Goal: Task Accomplishment & Management: Complete application form

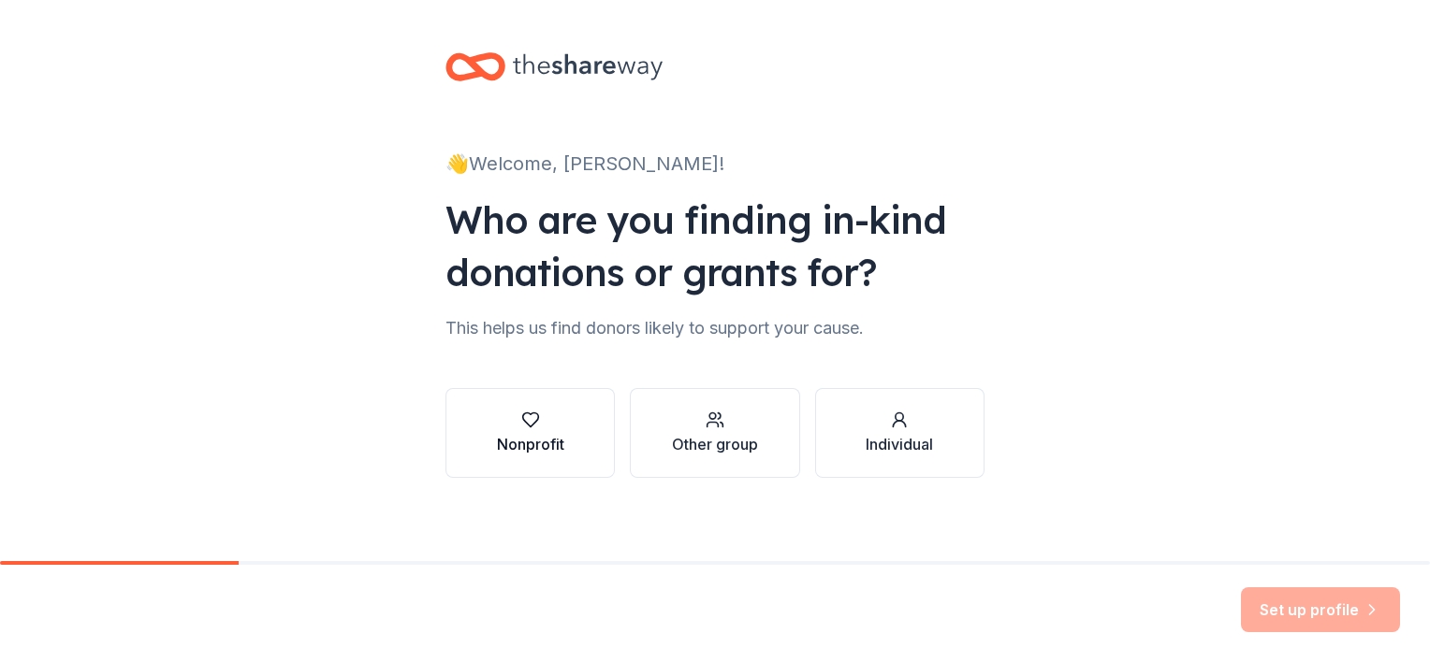
click at [559, 431] on button "Nonprofit" at bounding box center [529, 433] width 169 height 90
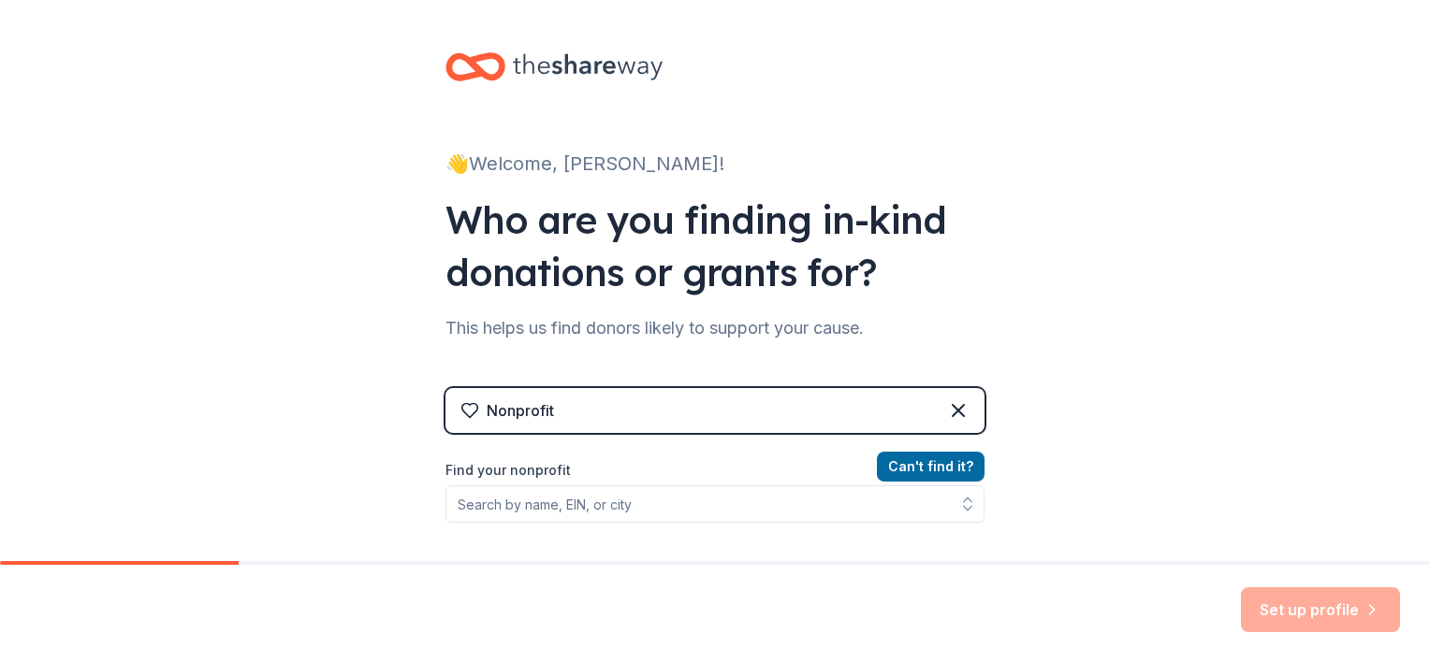
click at [716, 423] on div "Nonprofit" at bounding box center [714, 410] width 539 height 45
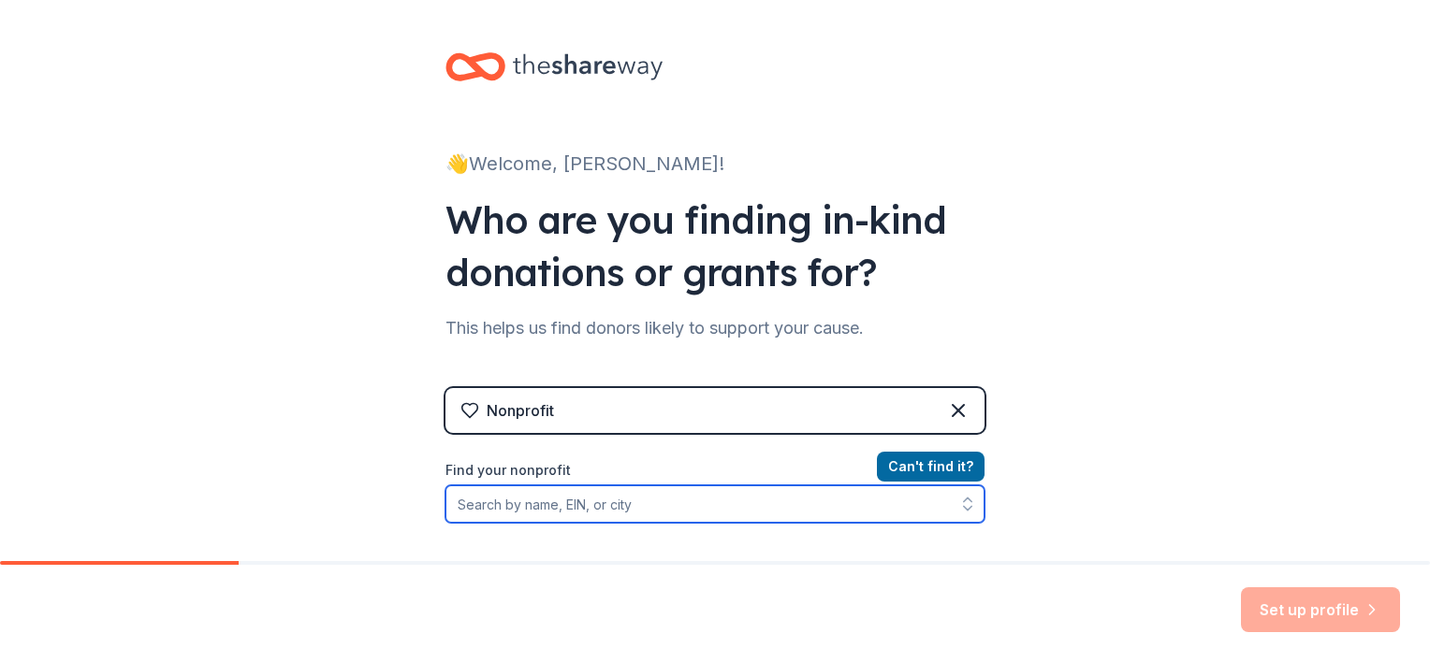
click at [539, 508] on input "Find your nonprofit" at bounding box center [714, 504] width 539 height 37
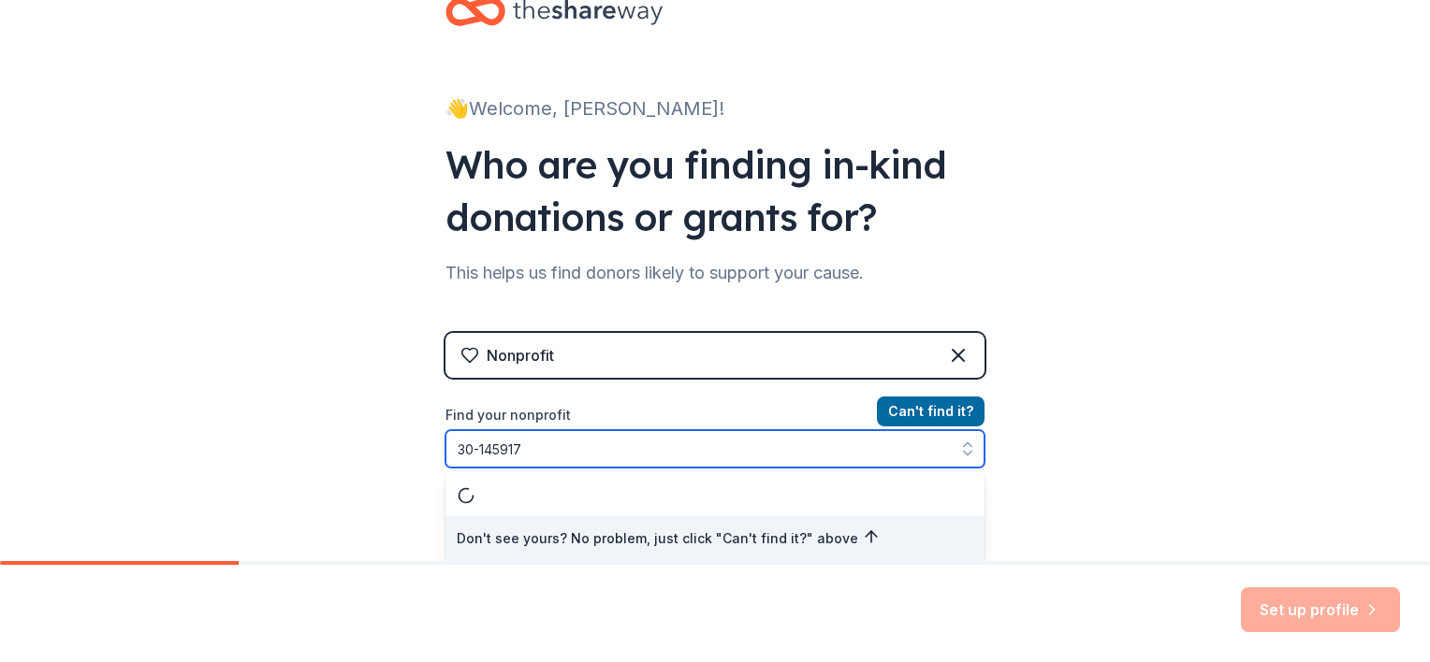
type input "[US_EMPLOYER_IDENTIFICATION_NUMBER]"
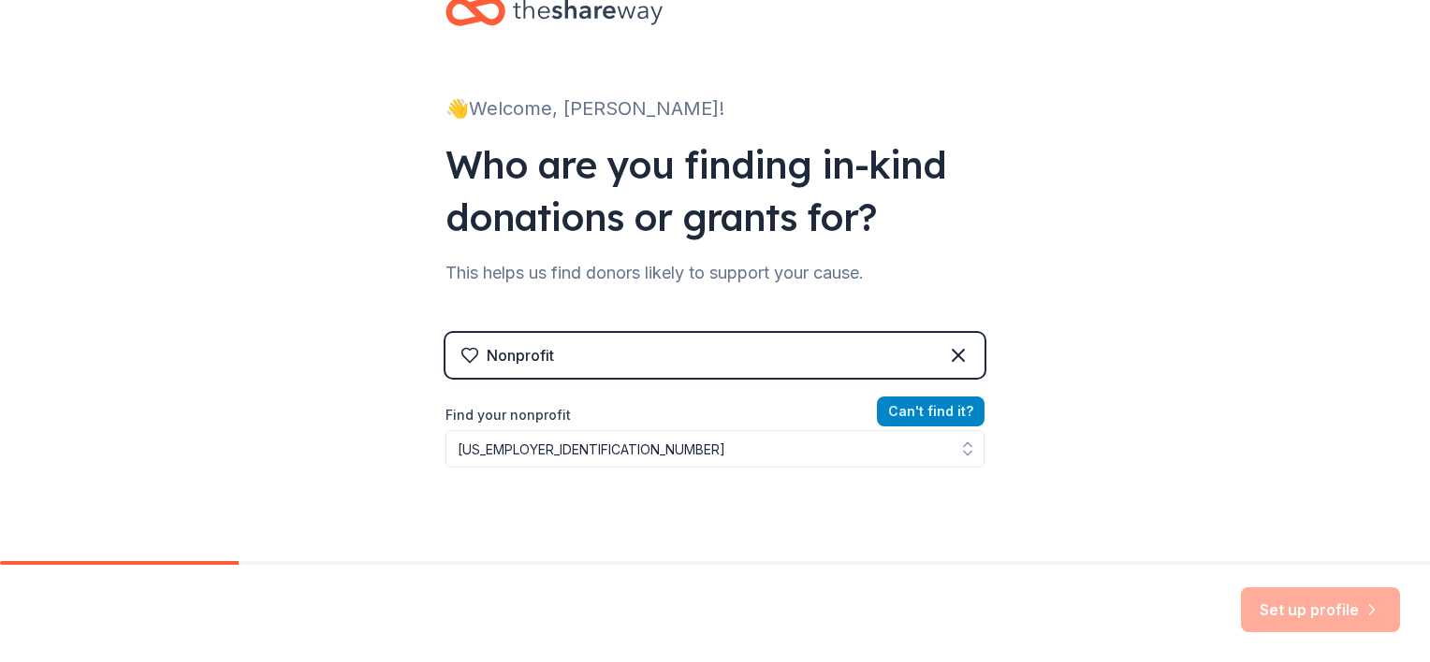
click at [924, 413] on button "Can ' t find it?" at bounding box center [931, 412] width 108 height 30
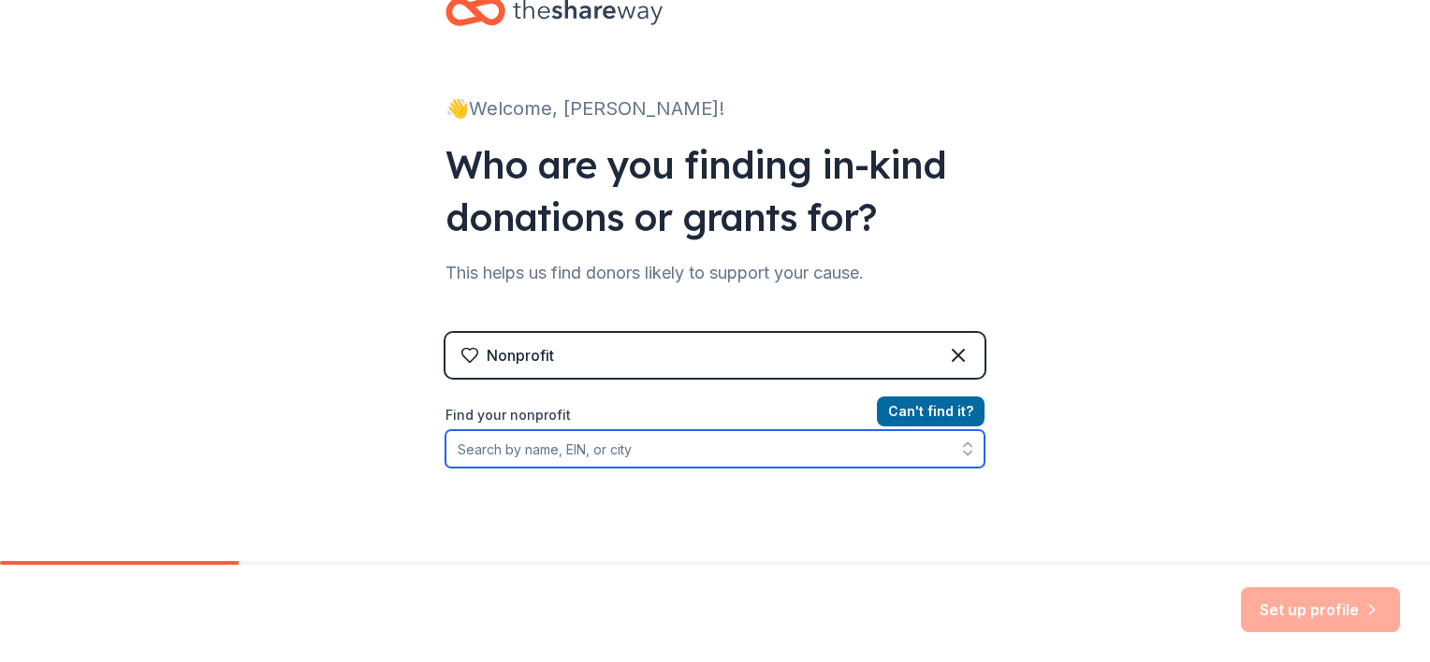
click at [672, 455] on input "Find your nonprofit" at bounding box center [714, 448] width 539 height 37
type input "oelwein elementary"
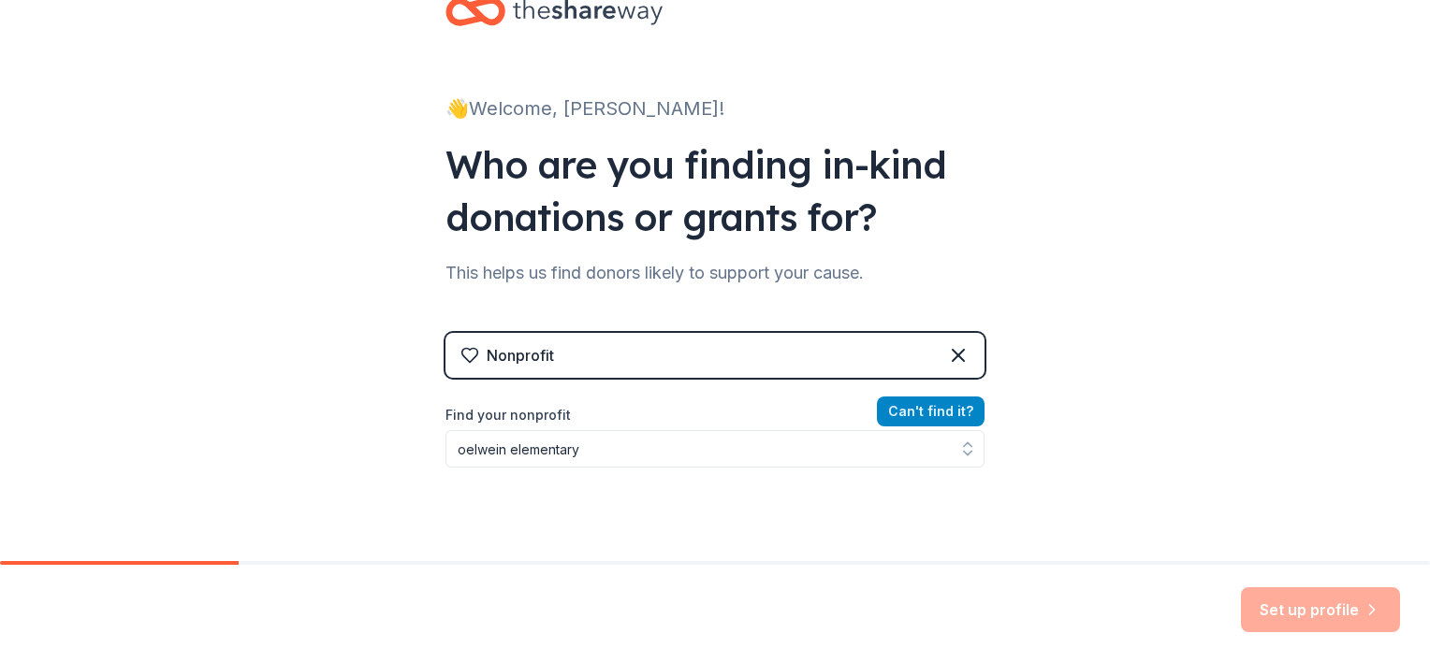
click at [911, 415] on button "Can ' t find it?" at bounding box center [931, 412] width 108 height 30
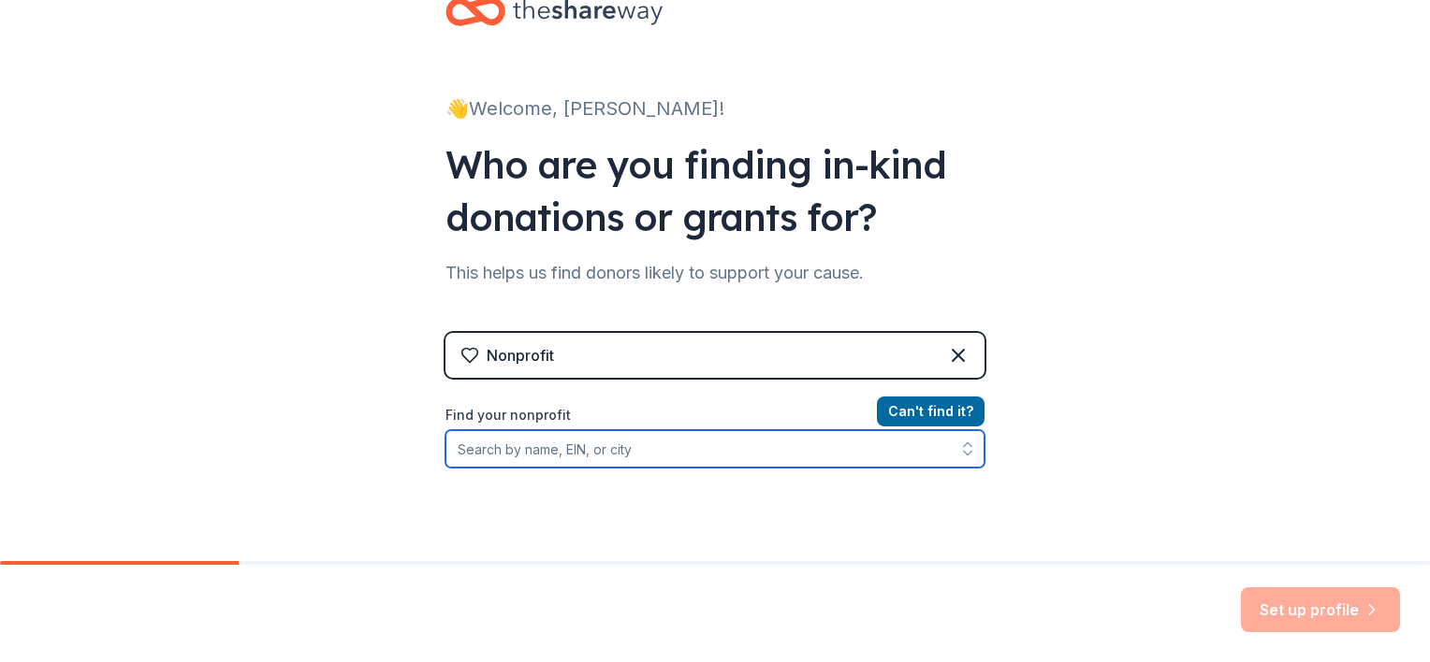
click at [577, 452] on input "Find your nonprofit" at bounding box center [714, 448] width 539 height 37
click at [680, 460] on input "oelwein elementary" at bounding box center [714, 448] width 539 height 37
type input "oelwein elementary"
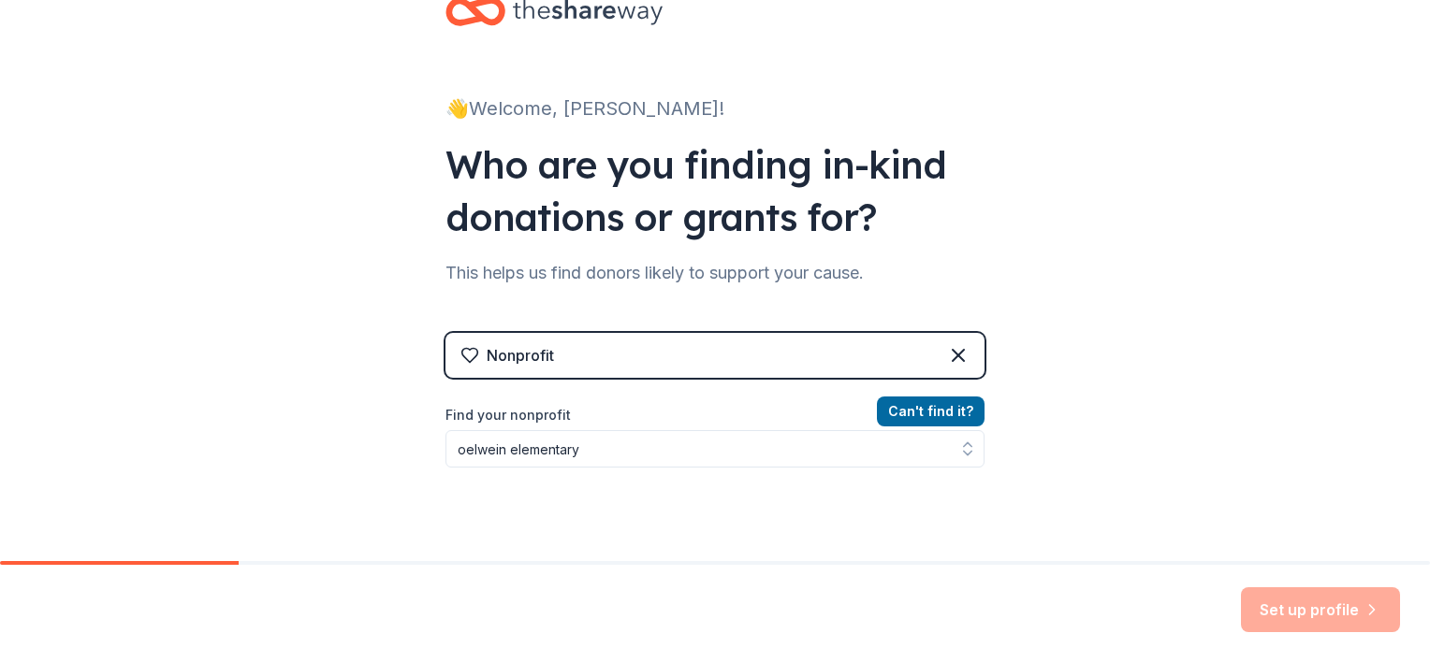
click at [583, 409] on label "Find your nonprofit" at bounding box center [714, 415] width 539 height 22
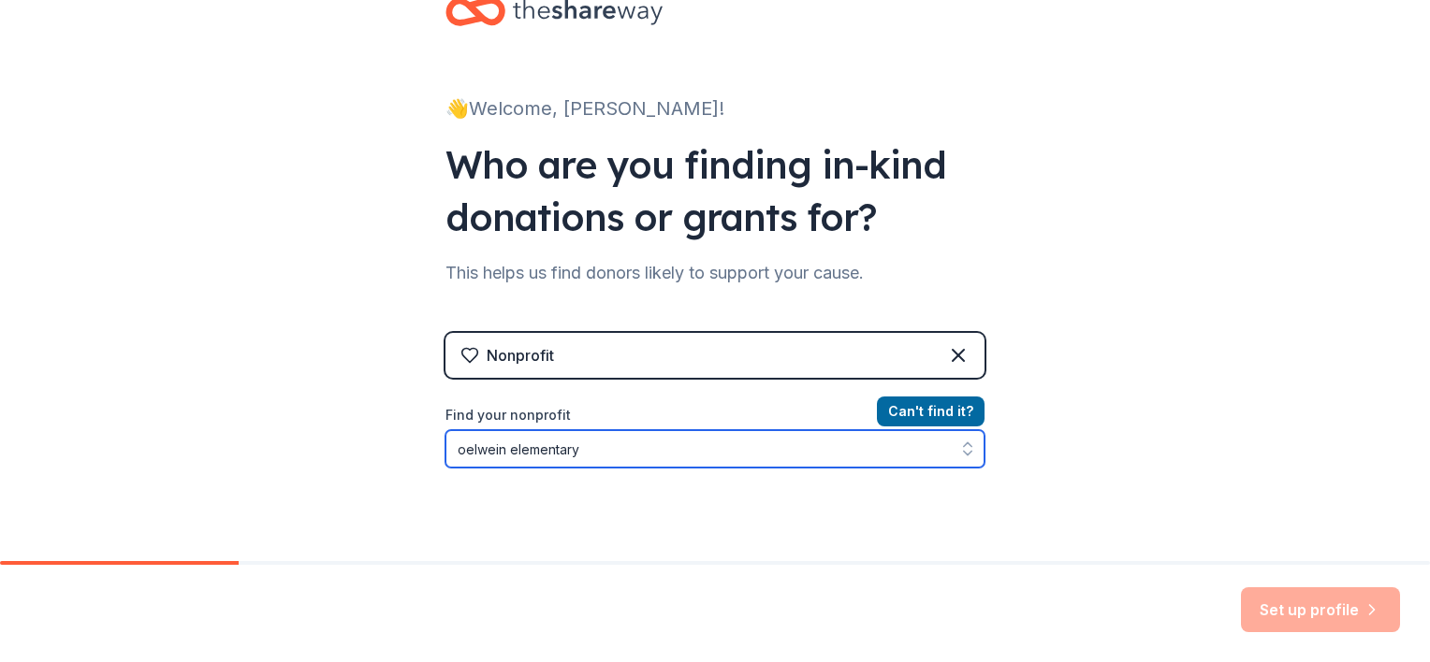
click at [603, 450] on input "oelwein elementary" at bounding box center [714, 448] width 539 height 37
click at [603, 447] on input "oelwein elementary" at bounding box center [714, 448] width 539 height 37
click at [500, 448] on input "oelwein elementary" at bounding box center [714, 448] width 539 height 37
click at [616, 450] on input "oelwein elementary" at bounding box center [714, 448] width 539 height 37
click at [631, 455] on input "oelwein elementary" at bounding box center [714, 448] width 539 height 37
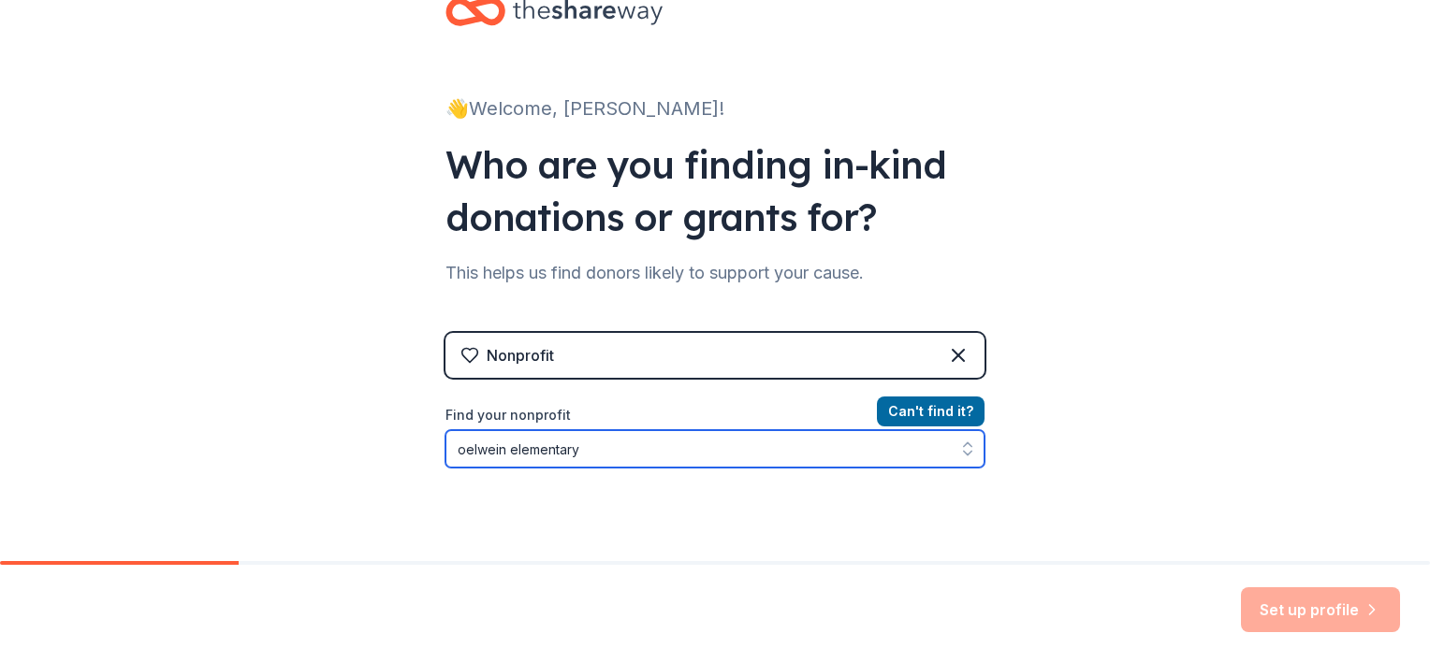
click at [600, 447] on input "oelwein elementary" at bounding box center [714, 448] width 539 height 37
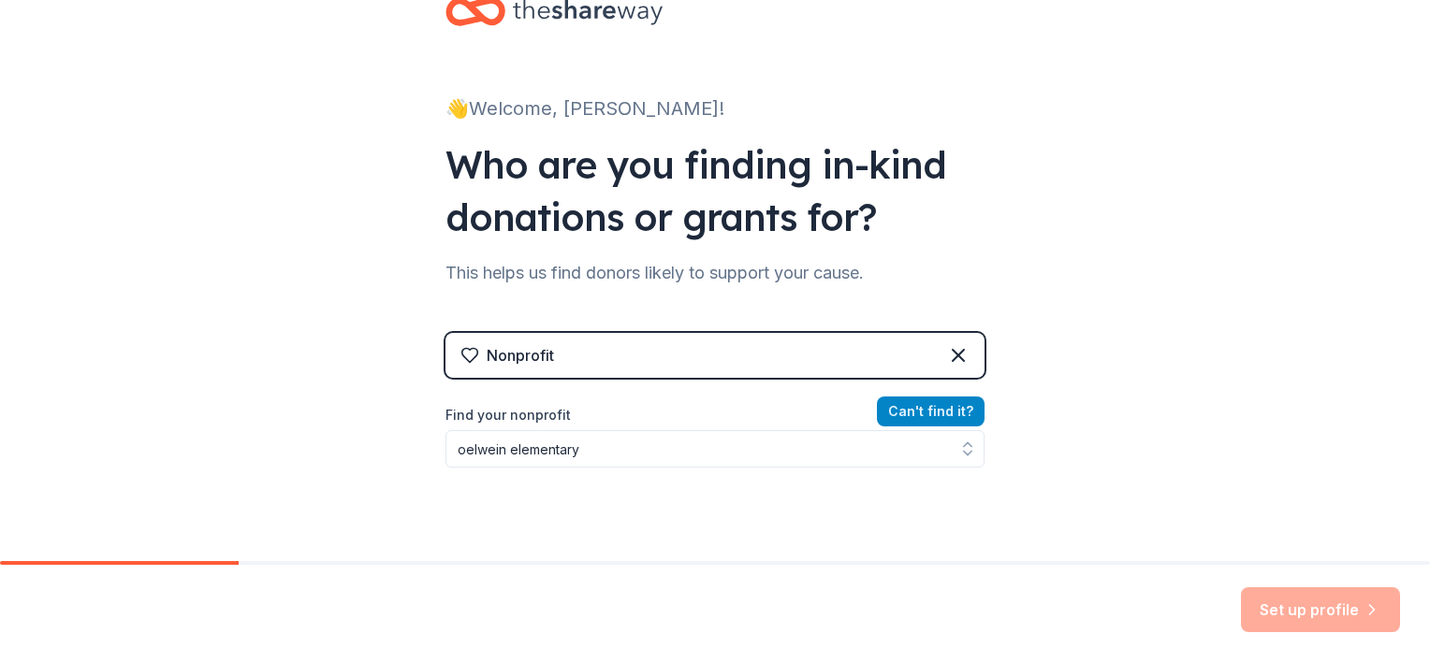
click at [902, 400] on button "Can ' t find it?" at bounding box center [931, 412] width 108 height 30
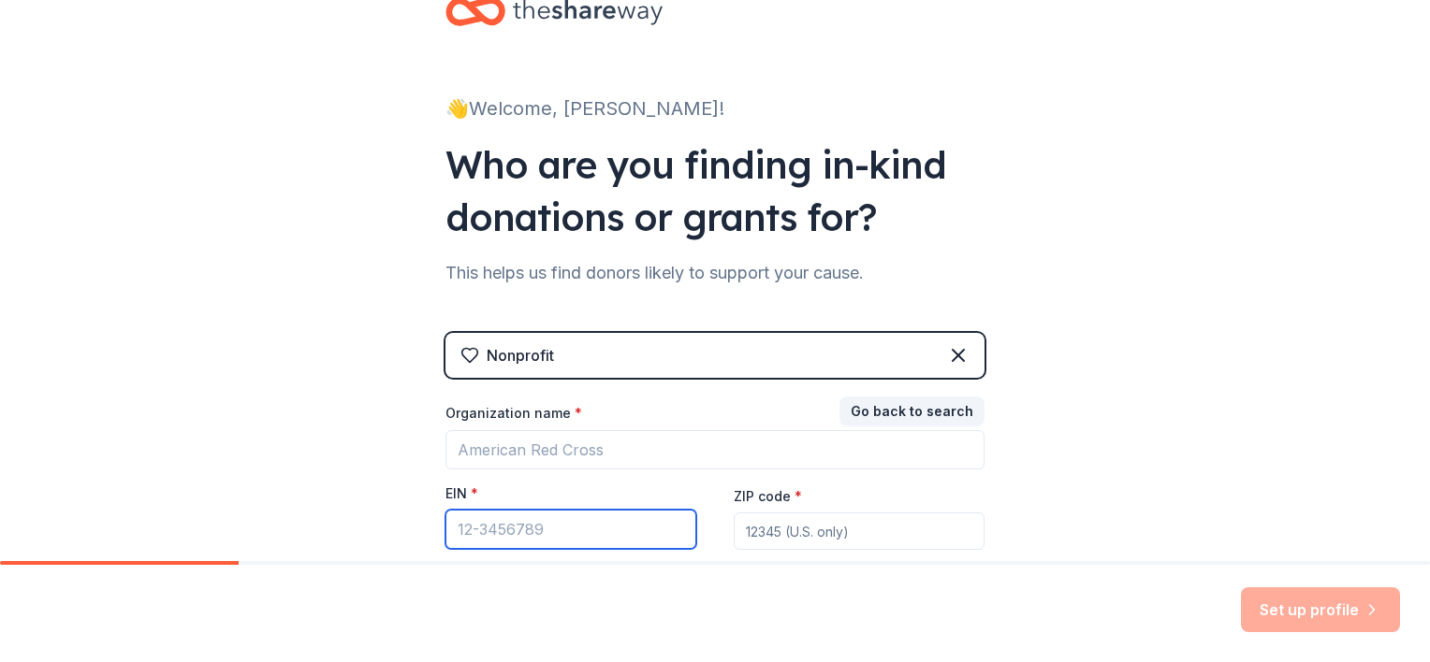
click at [567, 543] on input "EIN *" at bounding box center [570, 529] width 251 height 39
type input "[US_EMPLOYER_IDENTIFICATION_NUMBER]"
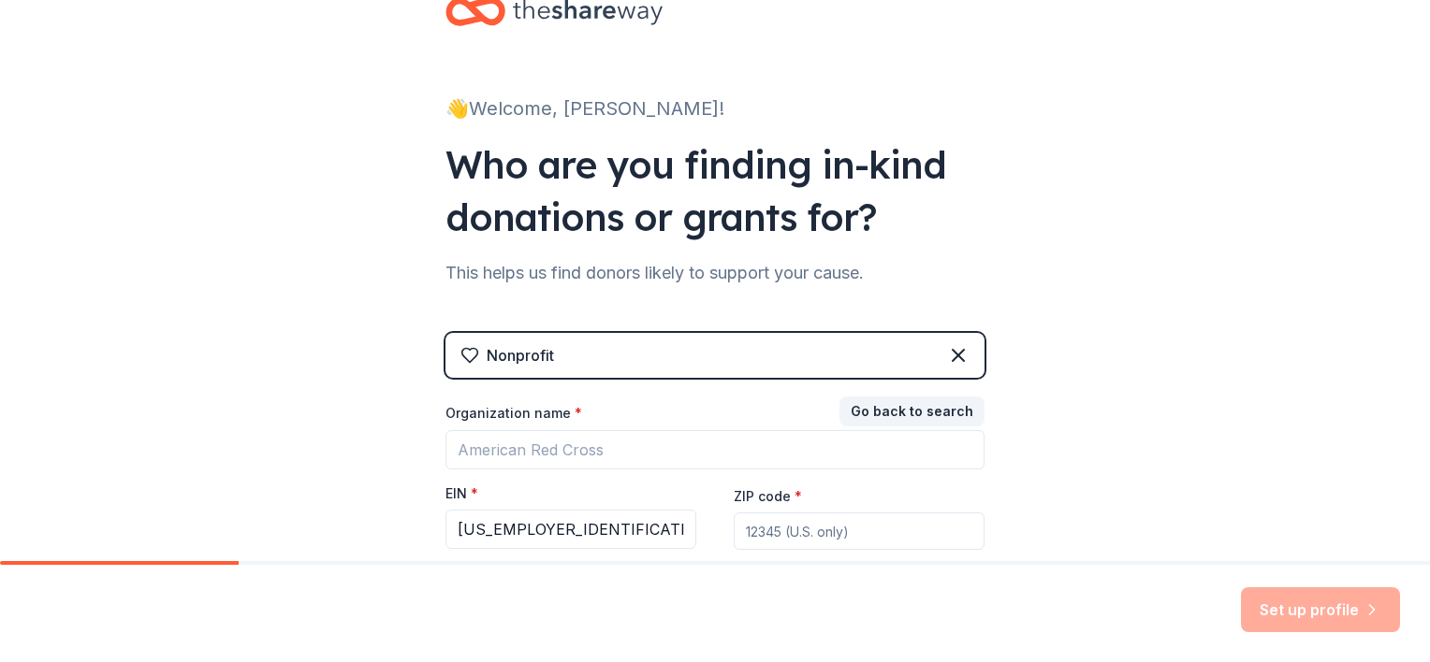
click at [792, 520] on input "ZIP code *" at bounding box center [859, 531] width 251 height 37
type input "50662"
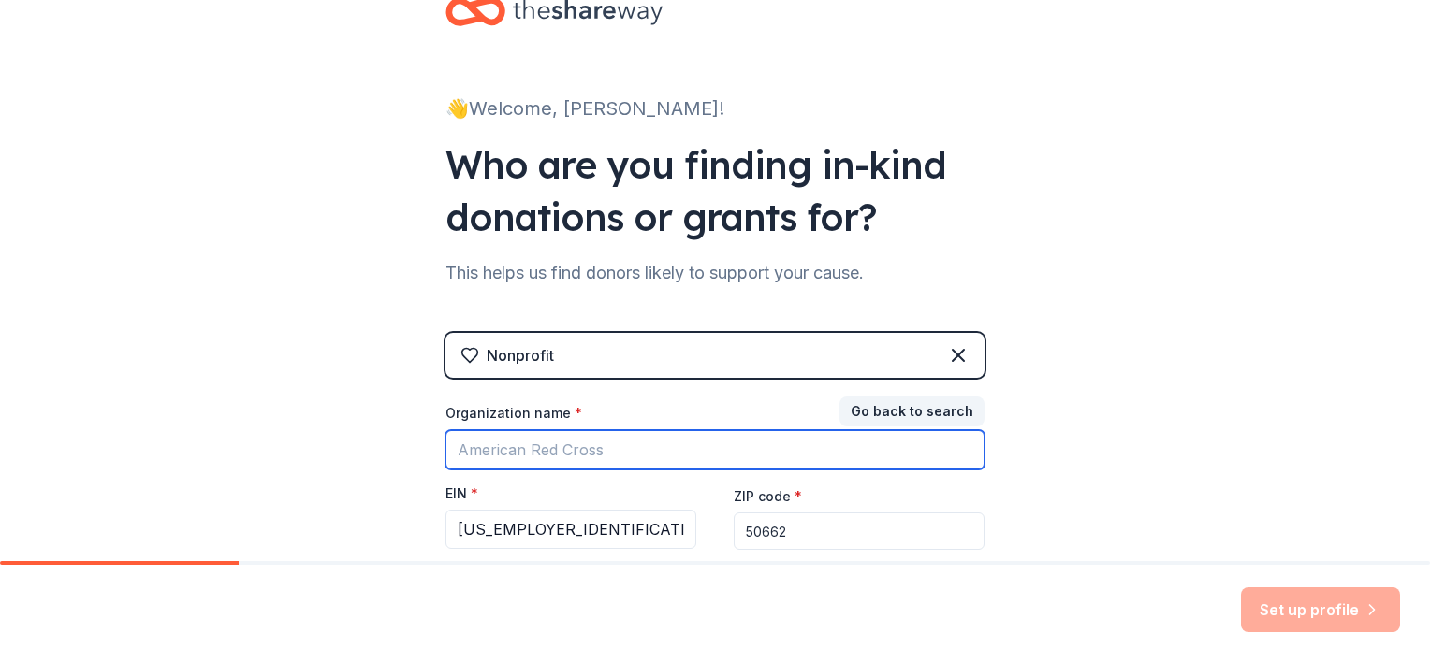
click at [617, 446] on input "Organization name *" at bounding box center [714, 449] width 539 height 39
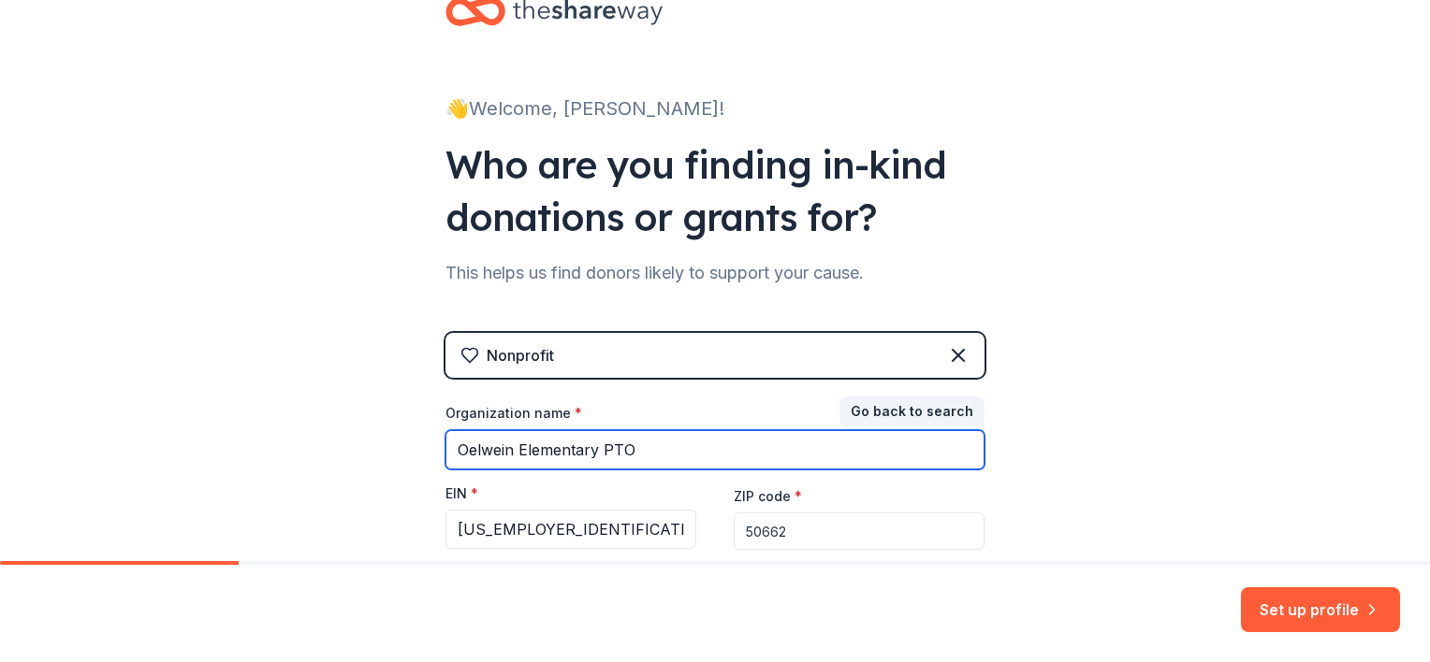
type input "Oelwein Elementary PTO"
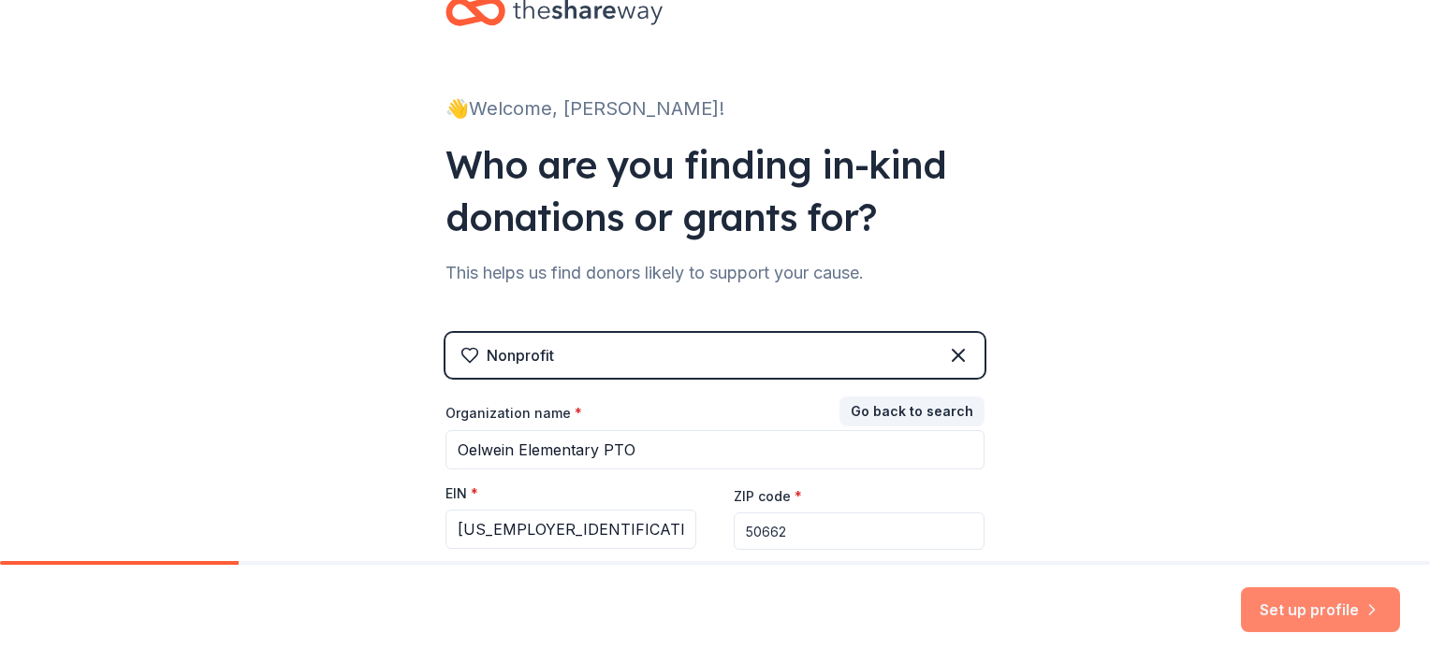
click at [1311, 612] on button "Set up profile" at bounding box center [1320, 610] width 159 height 45
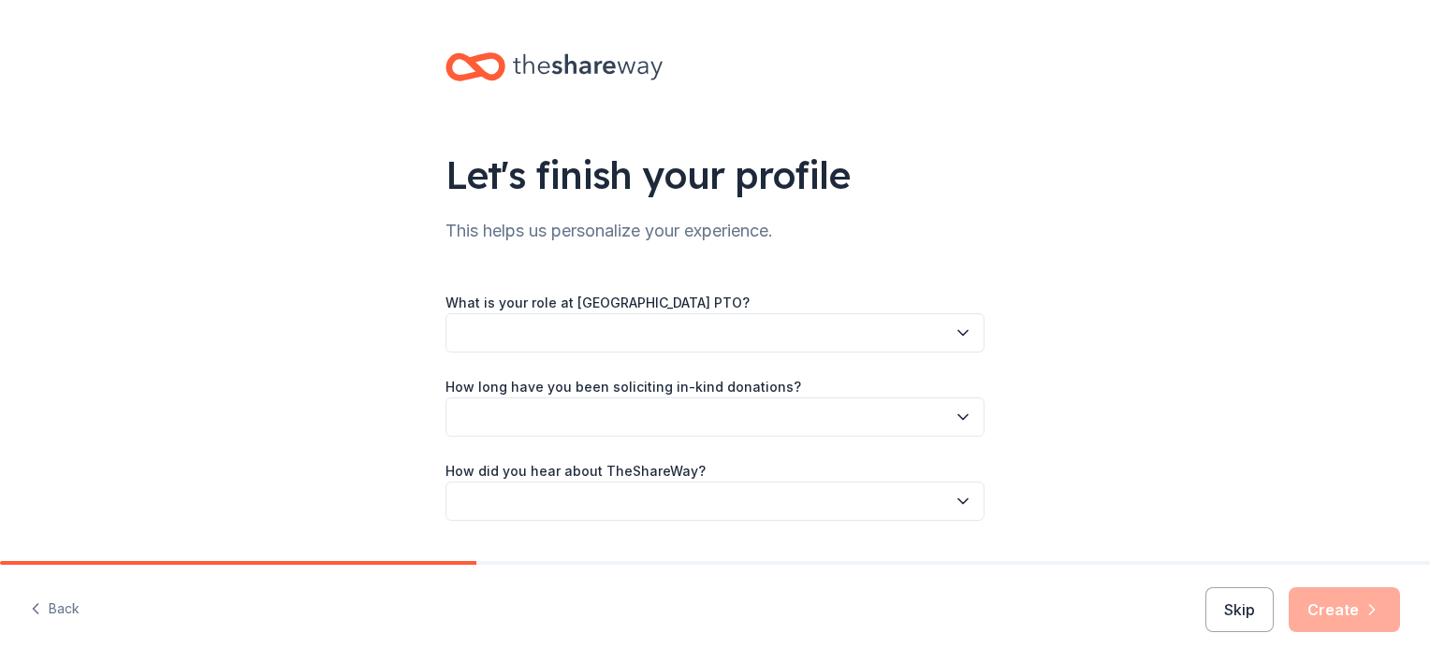
click at [647, 337] on button "button" at bounding box center [714, 332] width 539 height 39
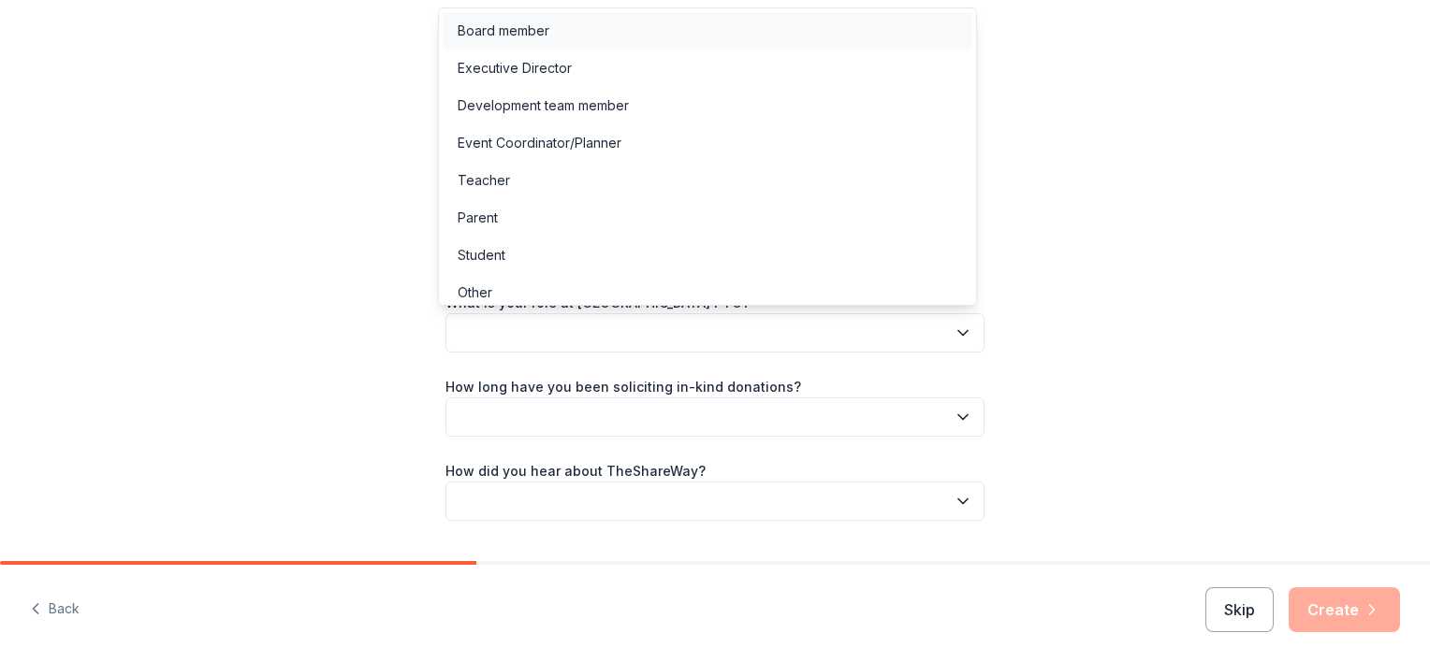
click at [561, 32] on div "Board member" at bounding box center [708, 30] width 530 height 37
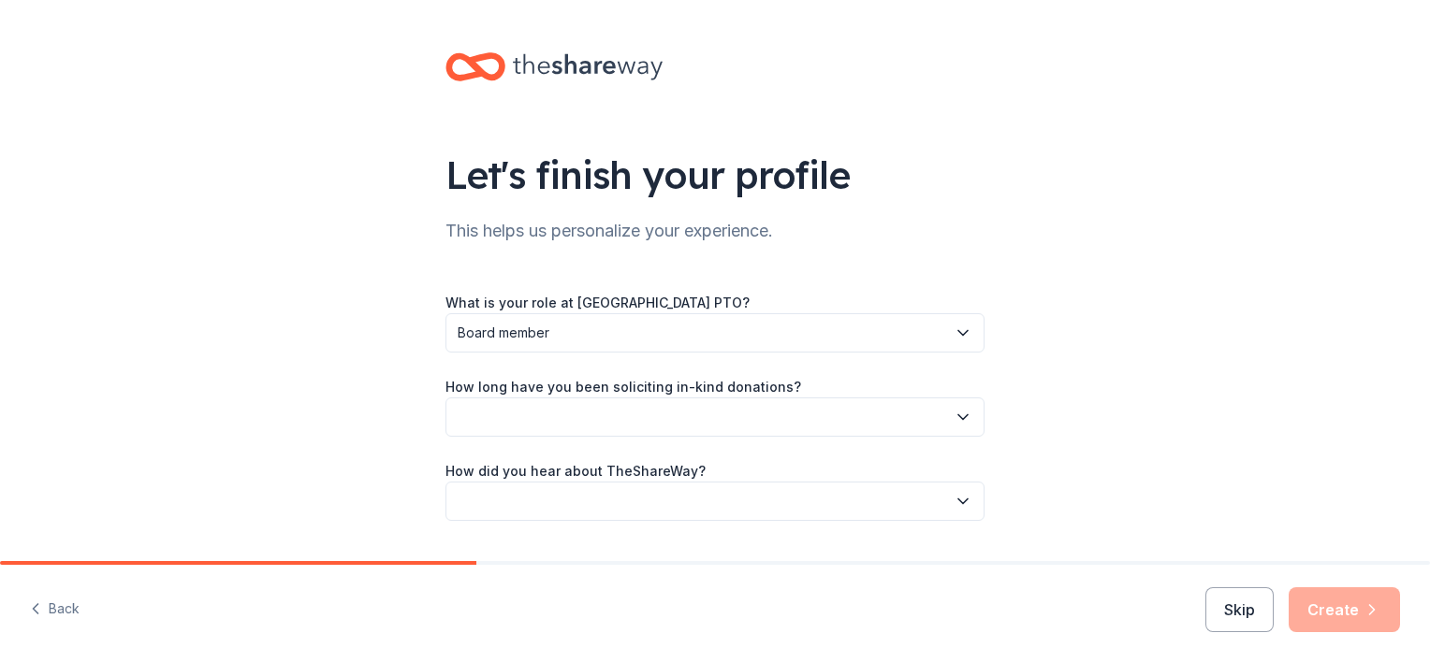
click at [562, 415] on button "button" at bounding box center [714, 417] width 539 height 39
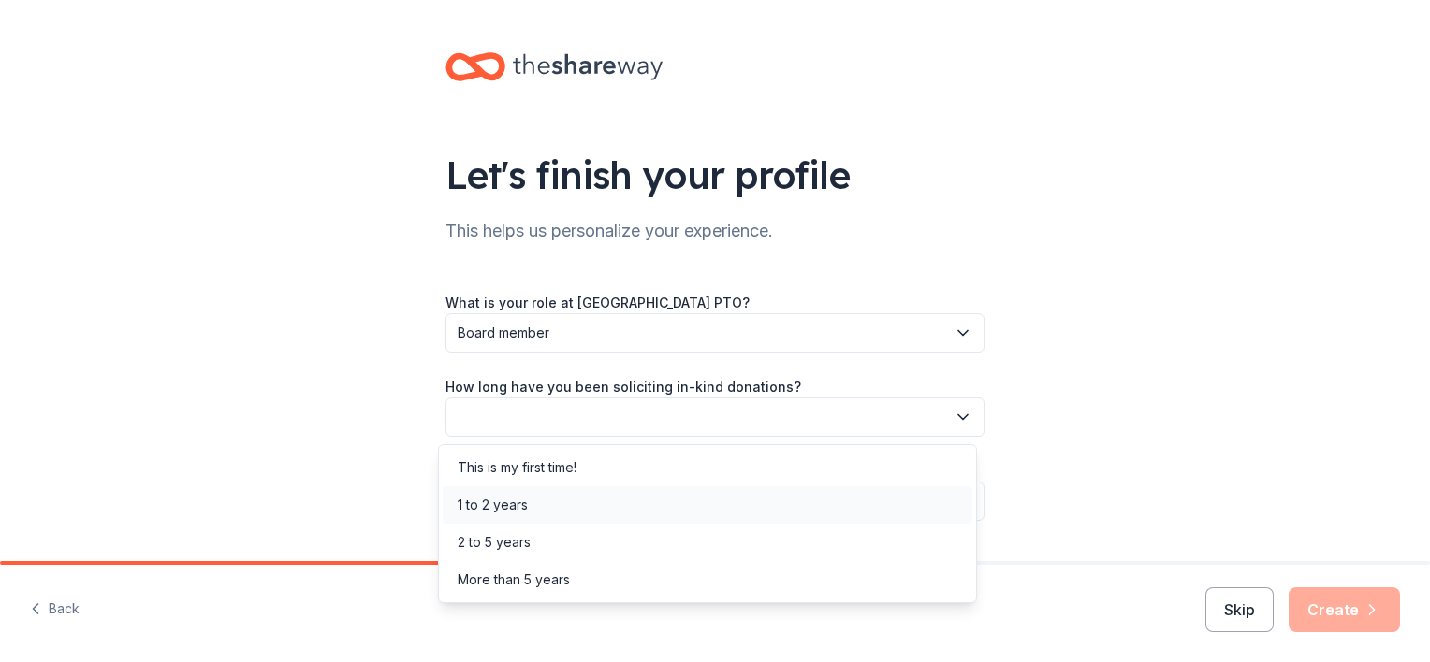
click at [511, 504] on div "1 to 2 years" at bounding box center [493, 505] width 70 height 22
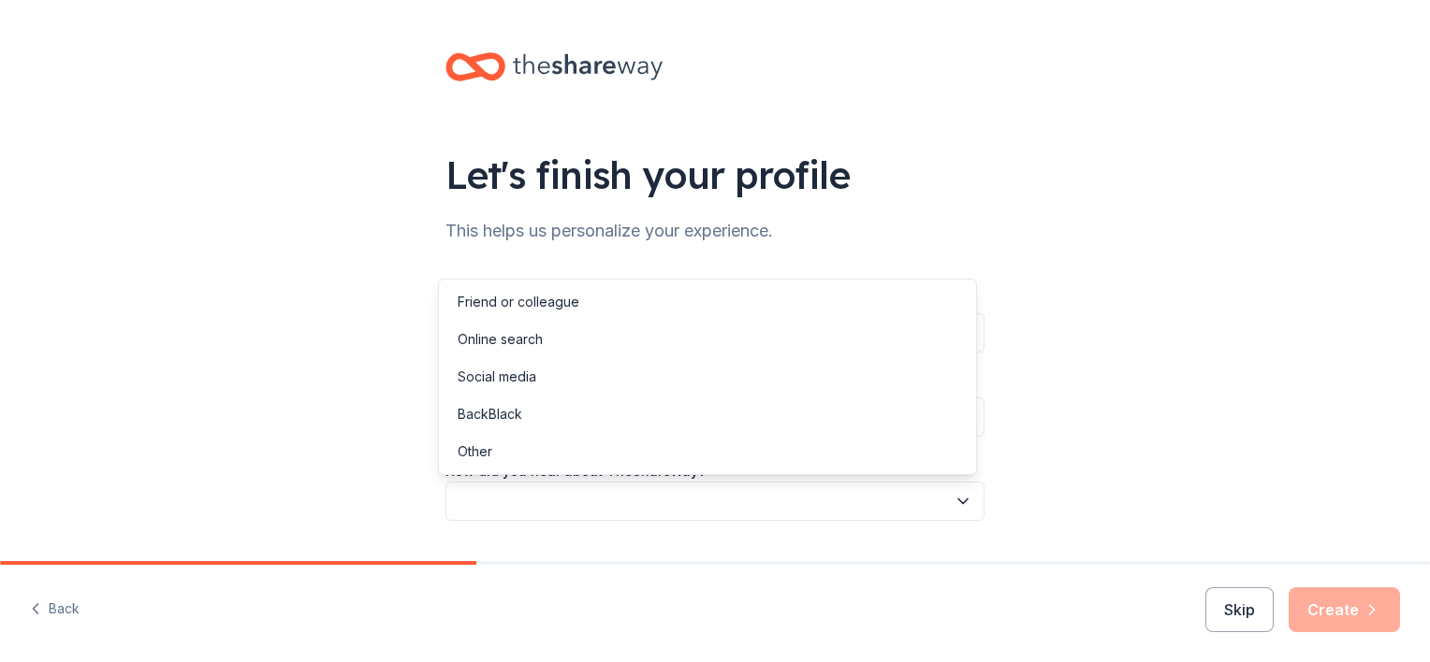
click at [528, 503] on button "button" at bounding box center [714, 501] width 539 height 39
click at [509, 333] on div "Online search" at bounding box center [500, 339] width 85 height 22
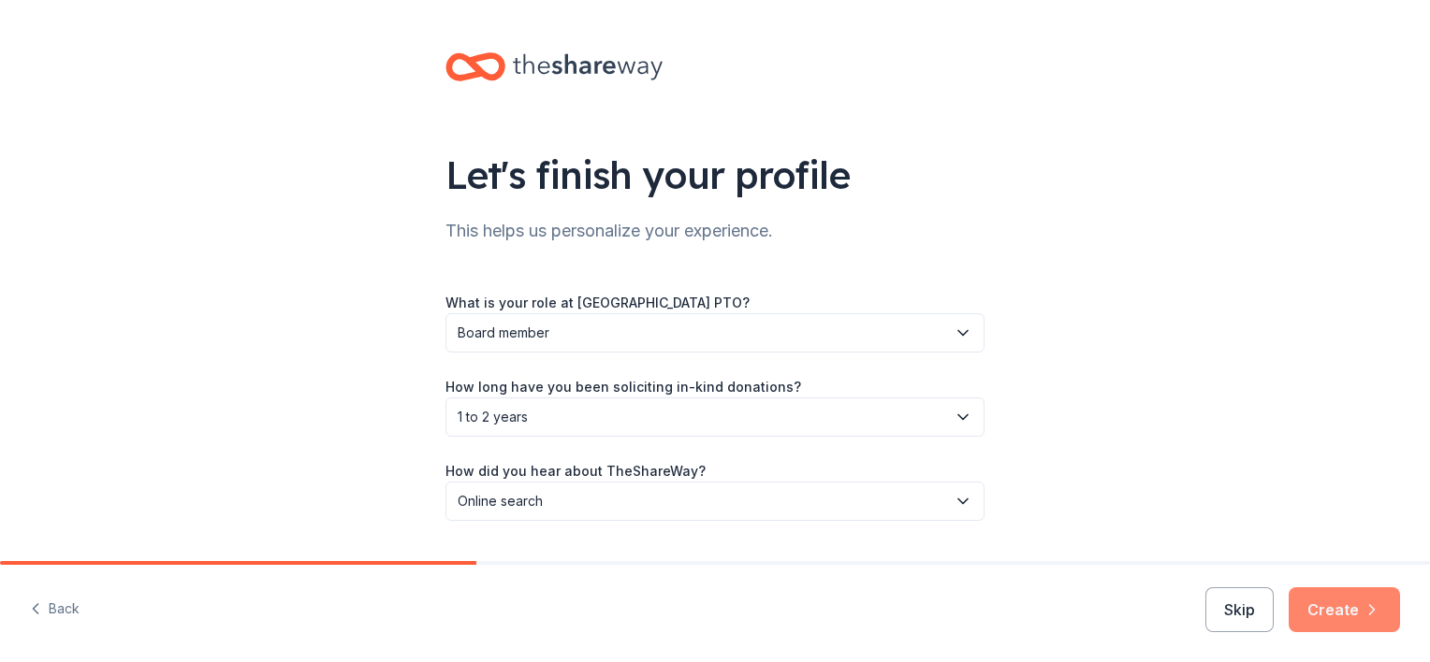
click at [1342, 608] on button "Create" at bounding box center [1343, 610] width 111 height 45
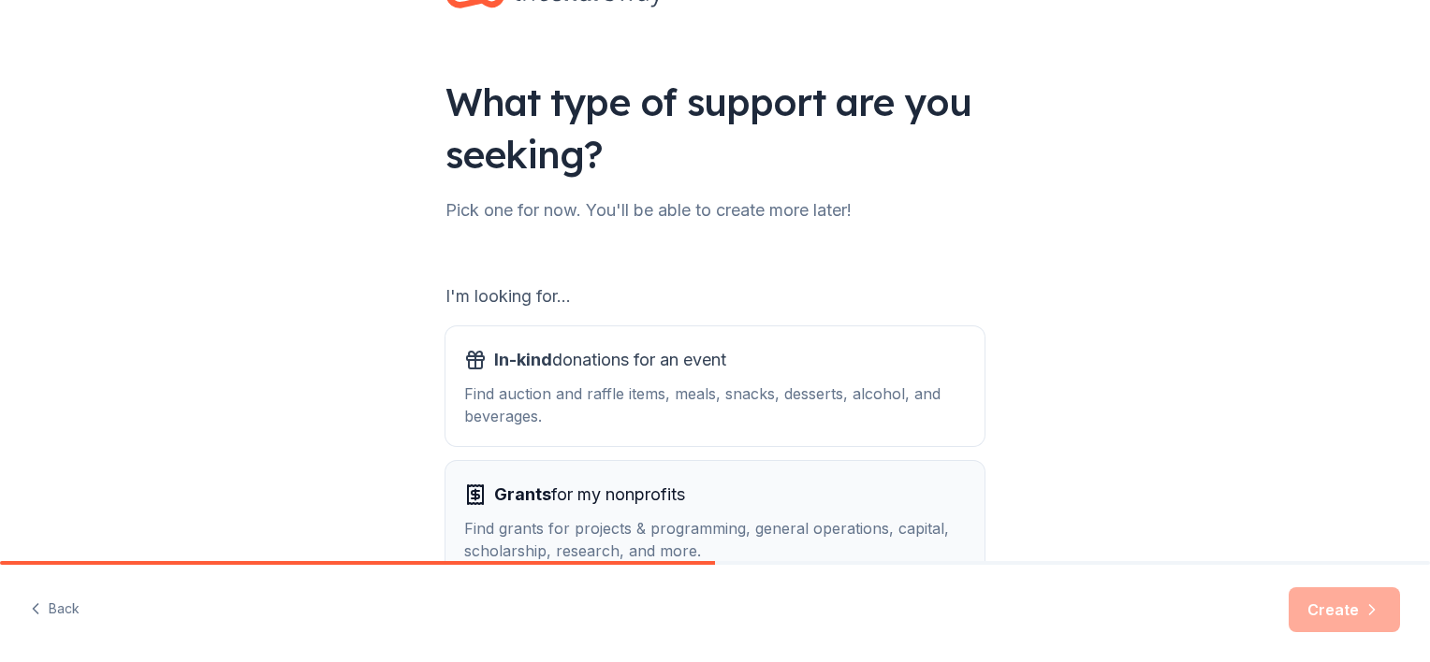
scroll to position [187, 0]
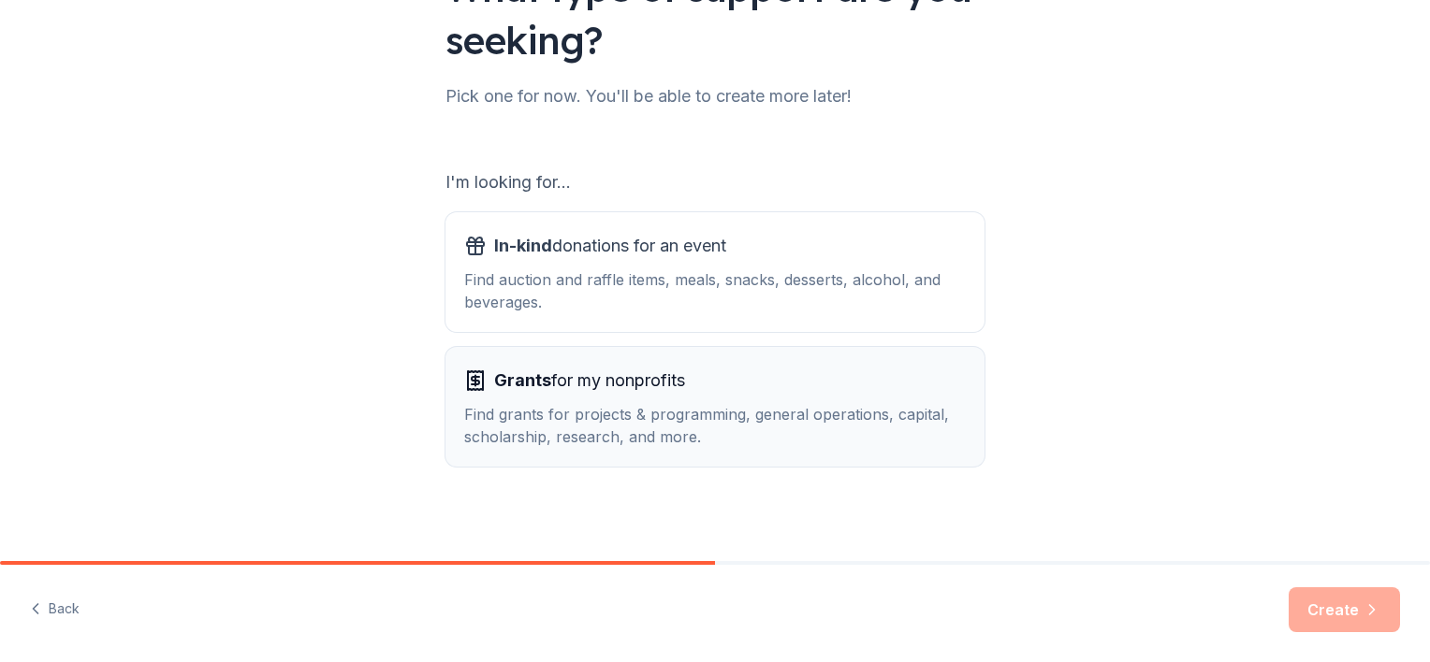
click at [601, 388] on span "Grants for my nonprofits" at bounding box center [589, 381] width 191 height 30
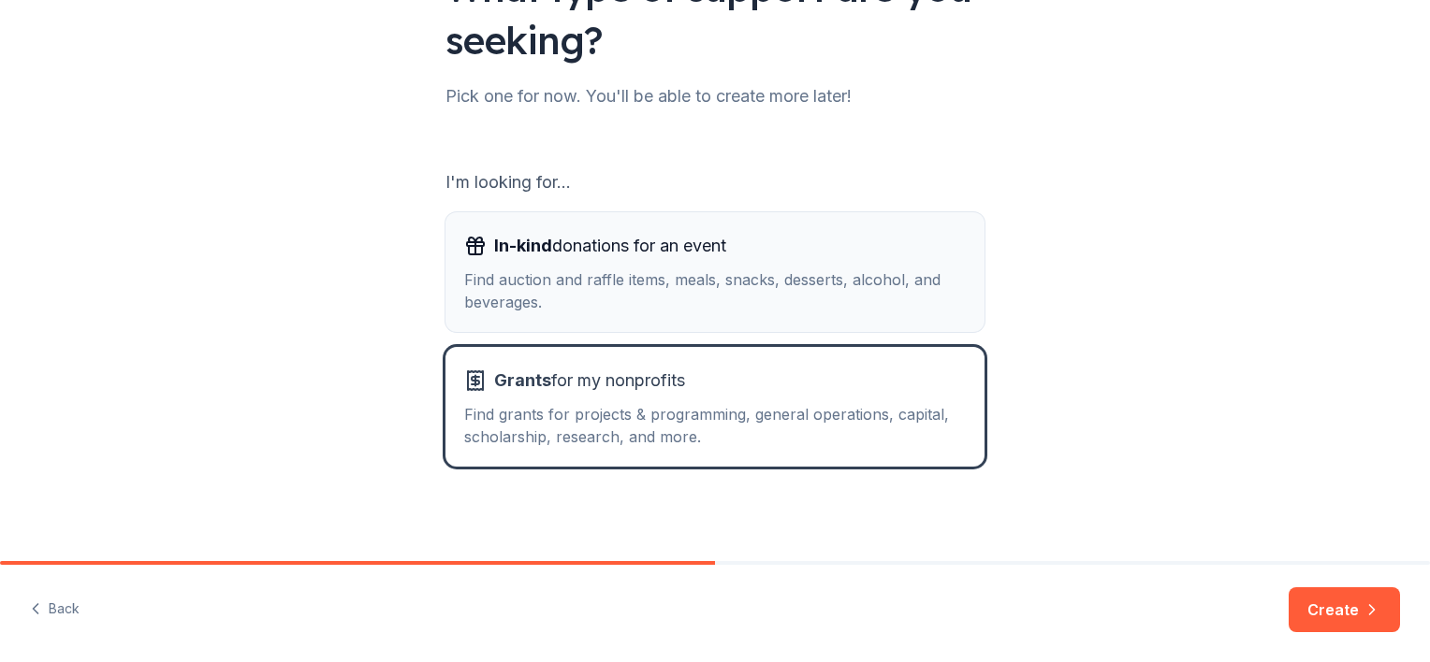
click at [608, 262] on div "In-kind donations for an event Find auction and raffle items, meals, snacks, de…" at bounding box center [715, 272] width 502 height 82
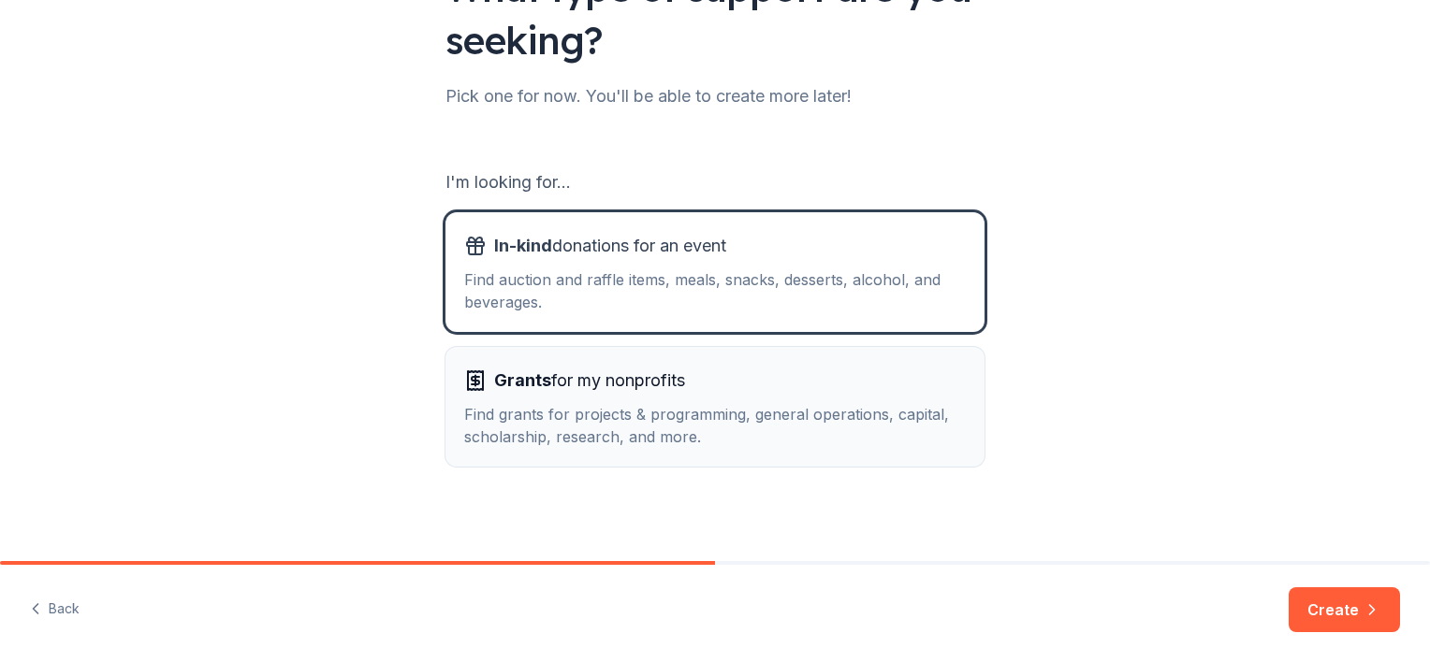
click at [576, 404] on div "Find grants for projects & programming, general operations, capital, scholarshi…" at bounding box center [715, 425] width 502 height 45
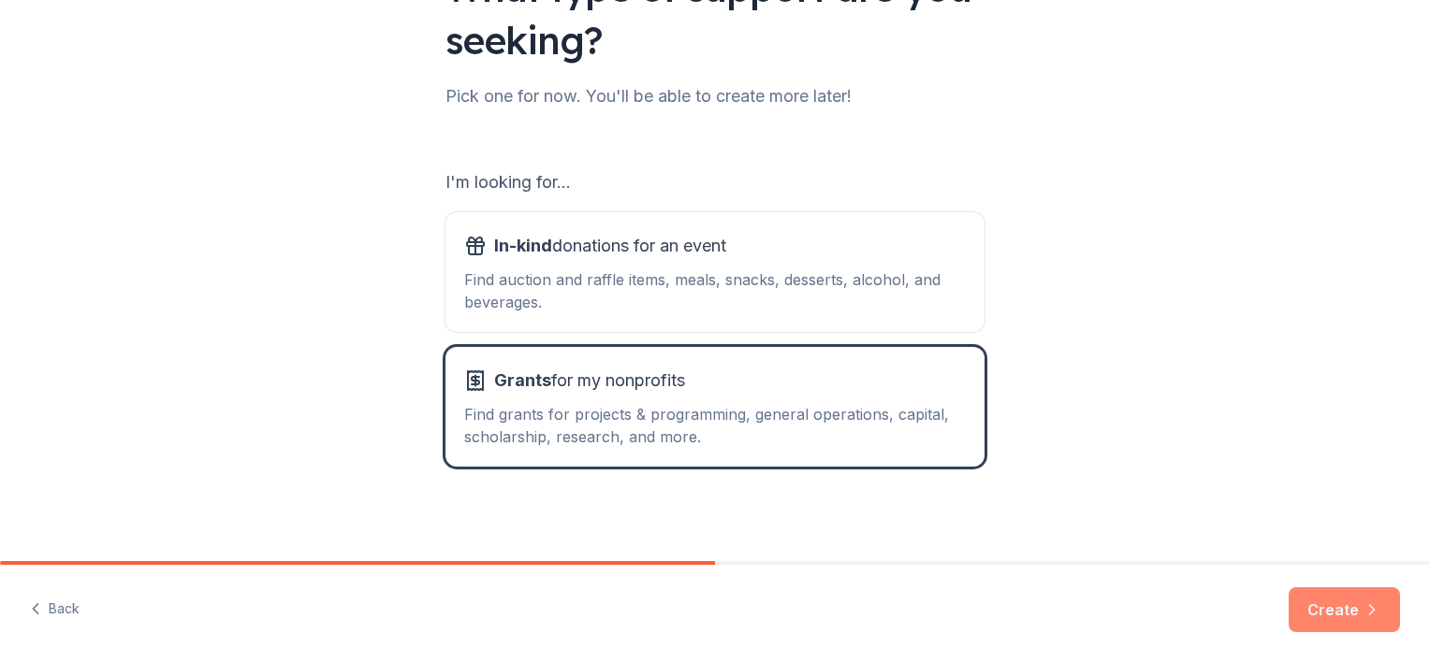
click at [1357, 606] on button "Create" at bounding box center [1343, 610] width 111 height 45
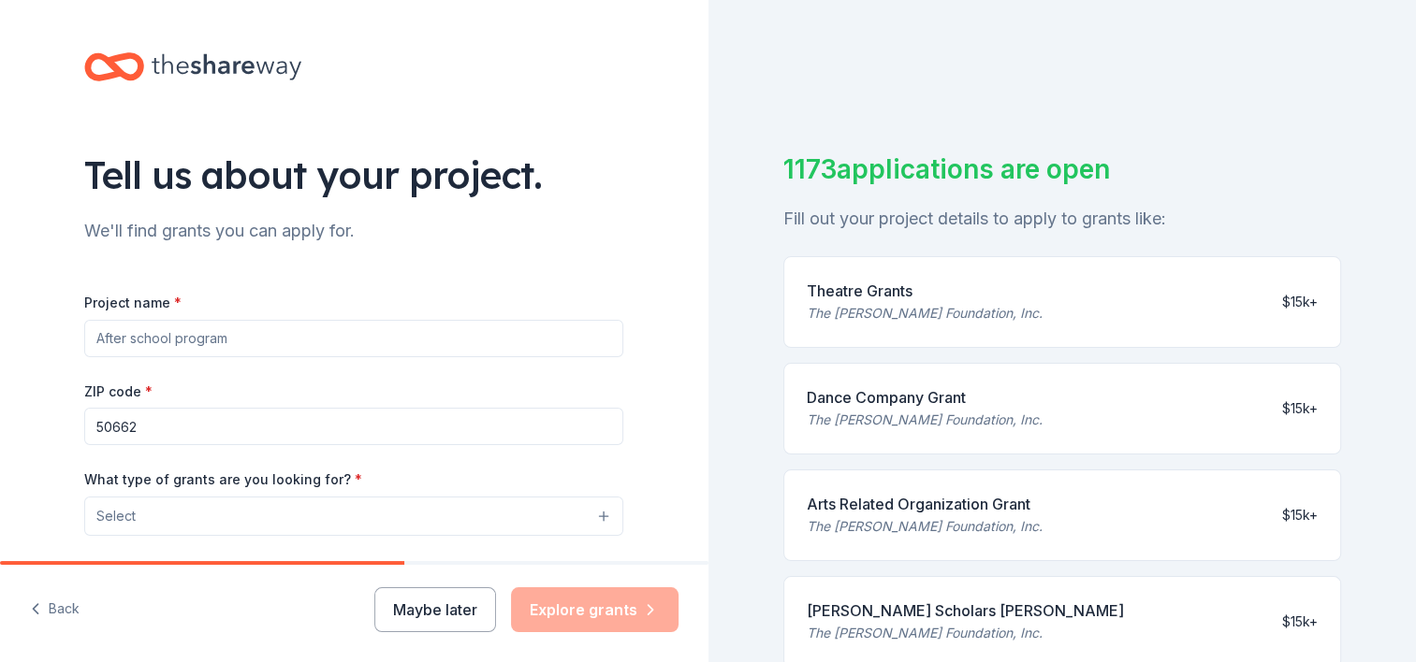
click at [277, 337] on input "Project name *" at bounding box center [353, 338] width 539 height 37
type input "Oelwein Elementary PTO"
click at [196, 520] on button "Select" at bounding box center [353, 516] width 539 height 39
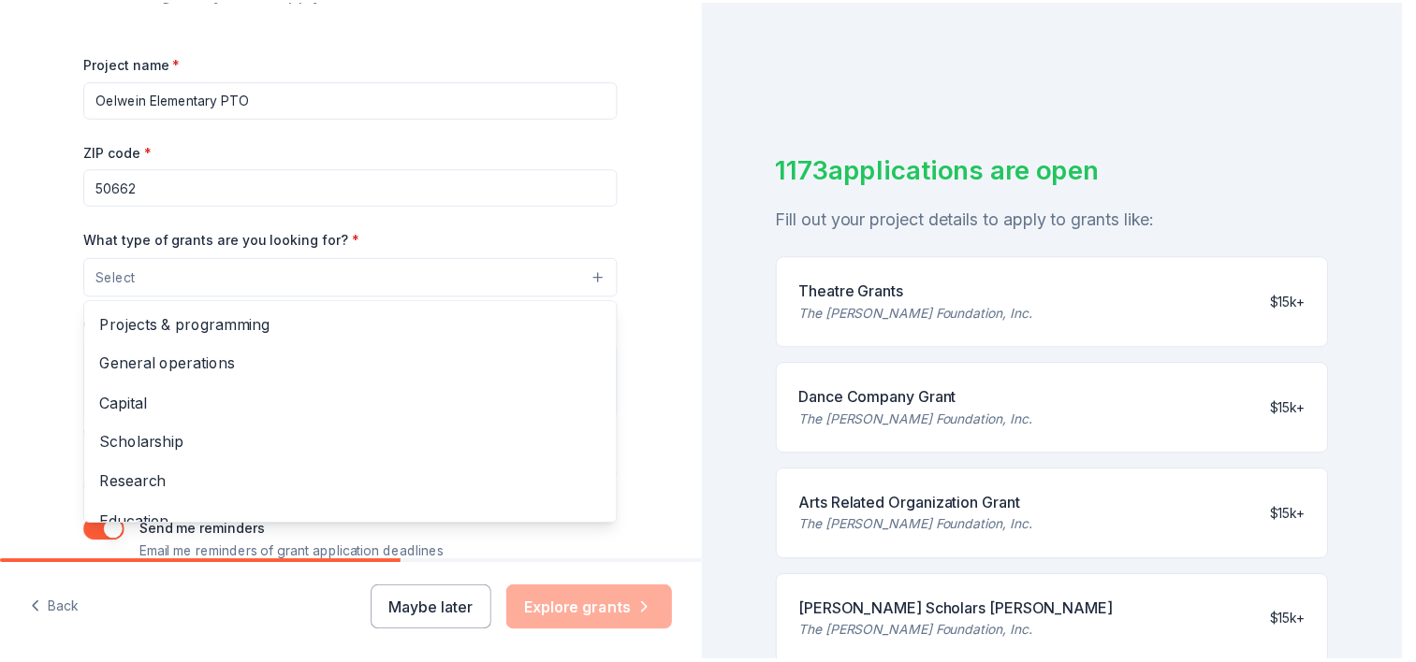
scroll to position [333, 0]
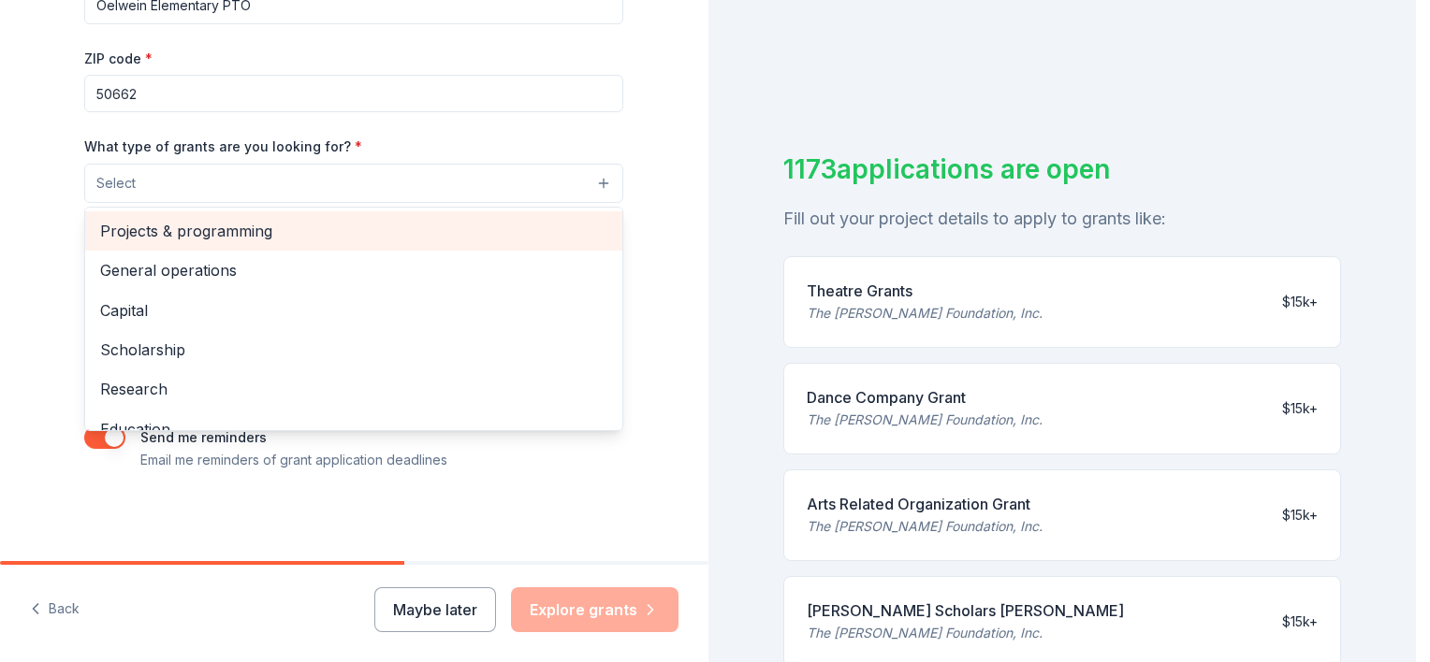
click at [200, 233] on span "Projects & programming" at bounding box center [353, 231] width 507 height 24
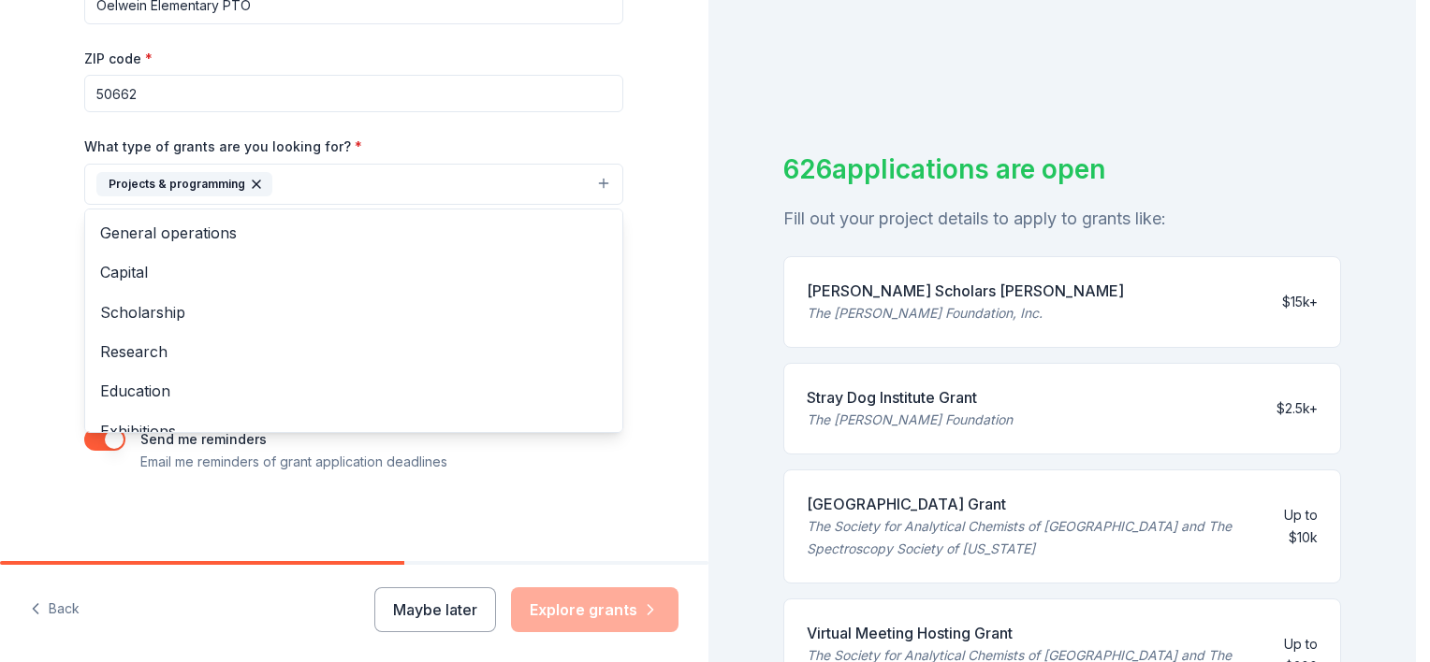
click at [54, 284] on div "Tell us about your project. We'll find grants you can apply for. Project name *…" at bounding box center [353, 115] width 599 height 896
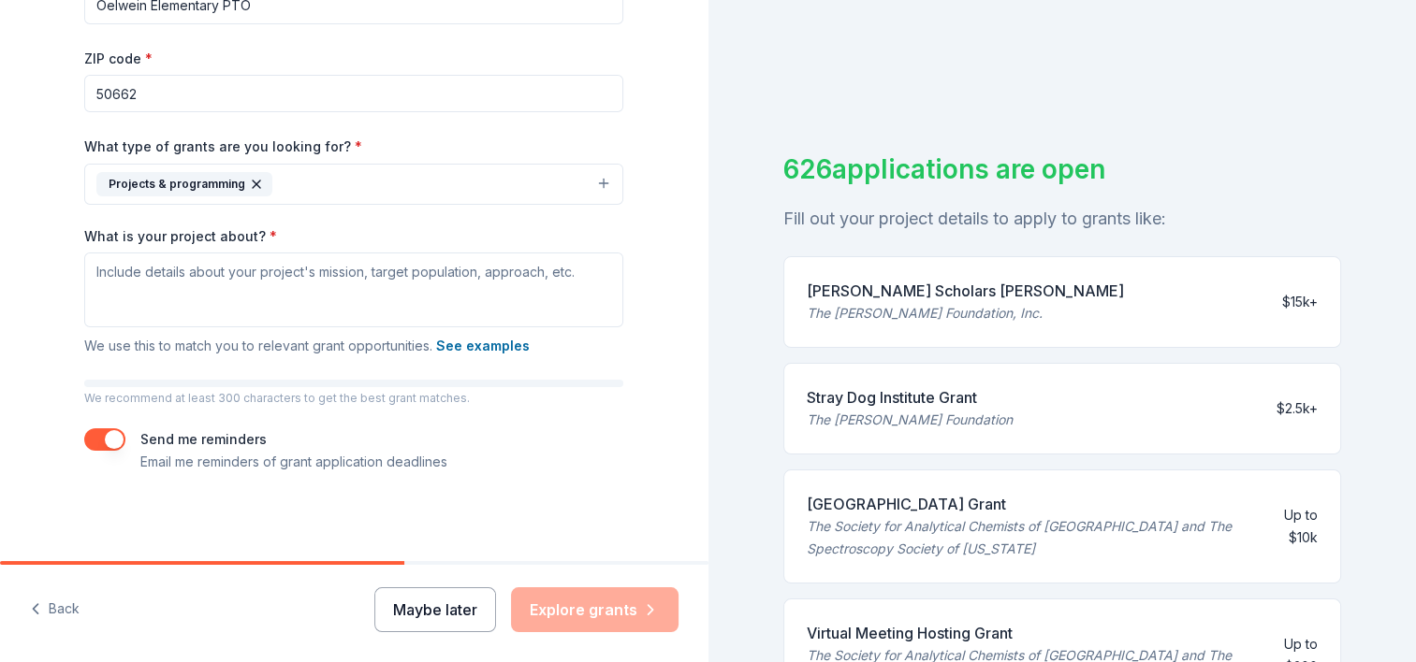
click at [432, 603] on button "Maybe later" at bounding box center [435, 610] width 122 height 45
click at [454, 612] on button "Maybe later" at bounding box center [435, 610] width 122 height 45
click at [419, 614] on button "Maybe later" at bounding box center [435, 610] width 122 height 45
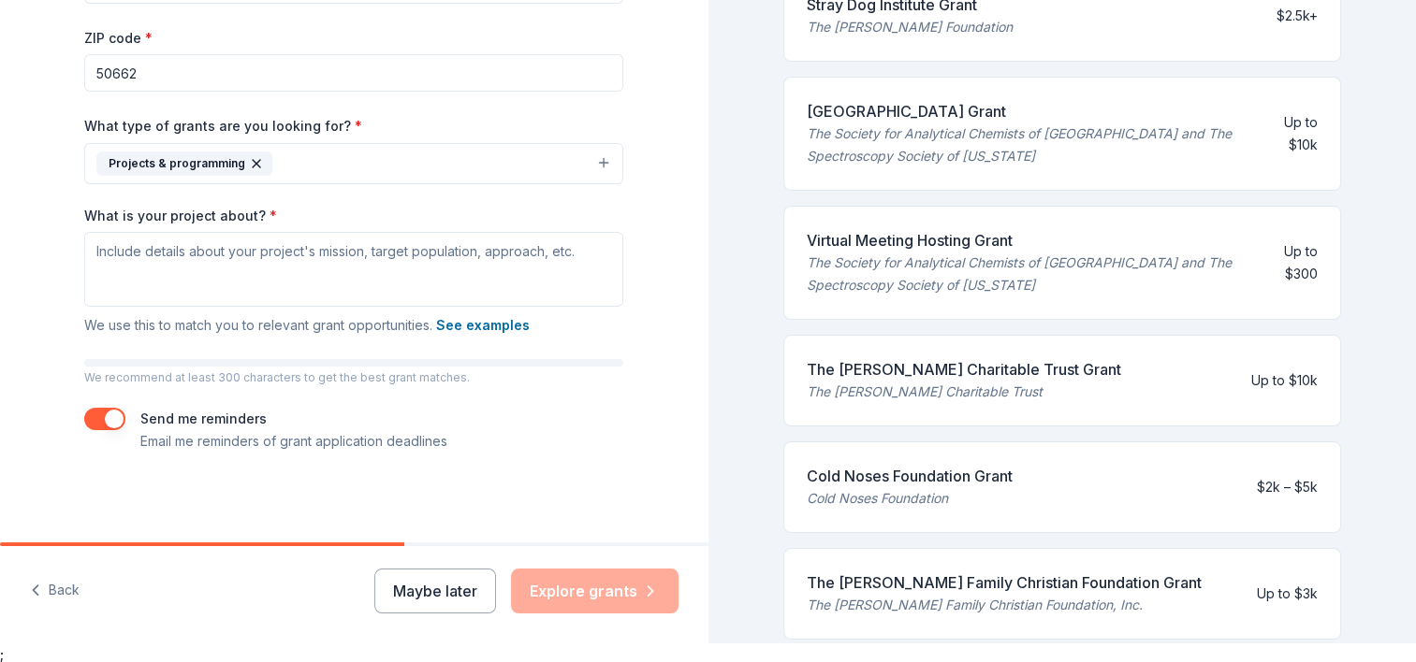
scroll to position [22, 0]
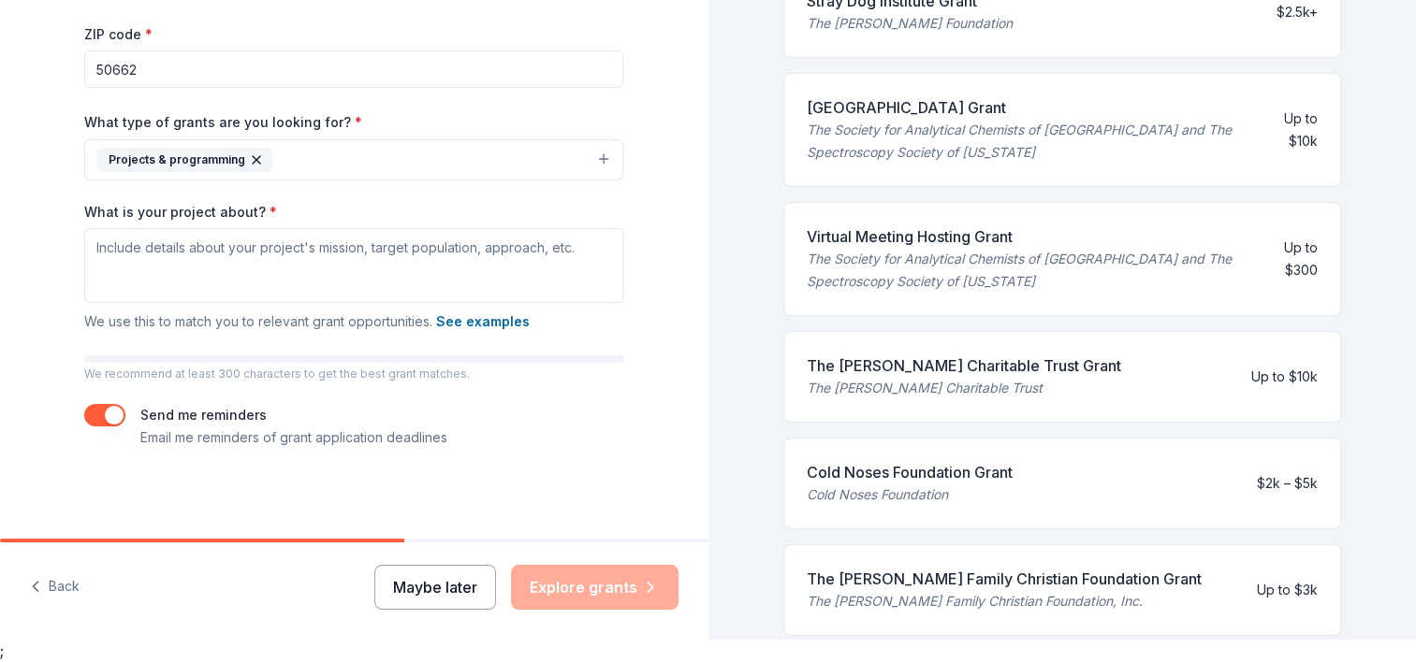
click at [408, 601] on button "Maybe later" at bounding box center [435, 587] width 122 height 45
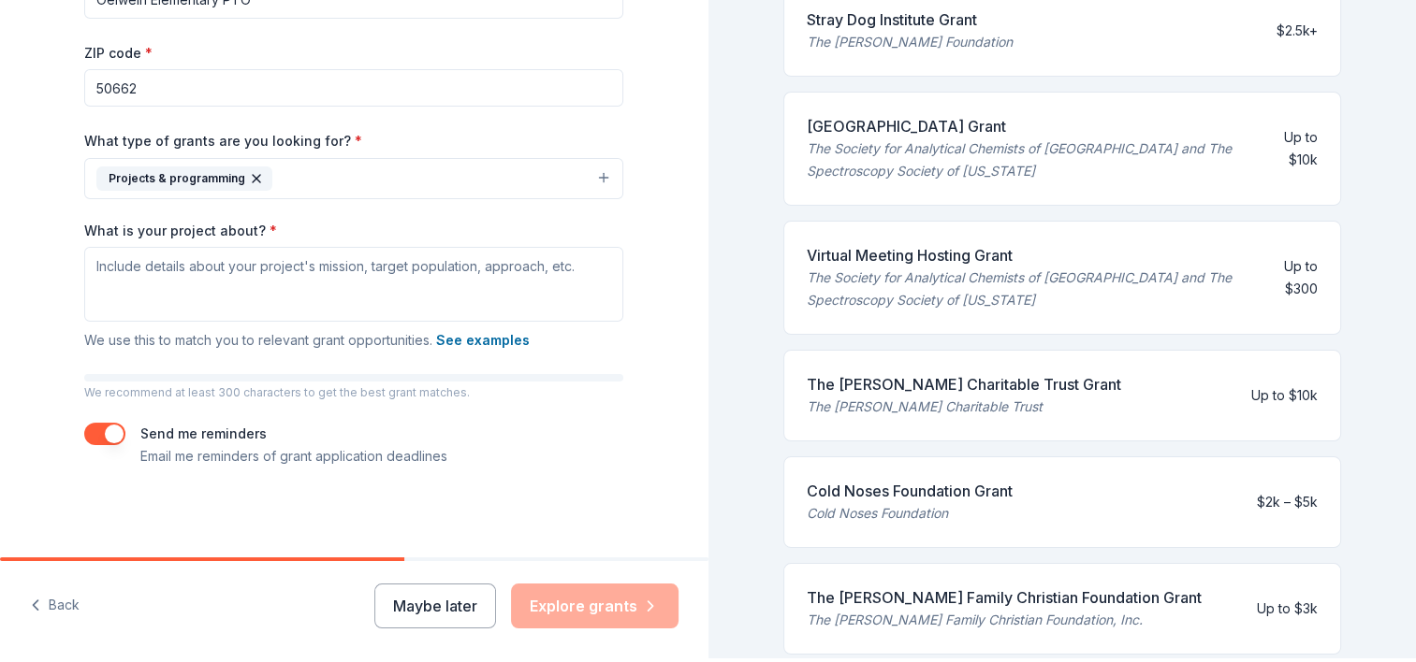
scroll to position [0, 0]
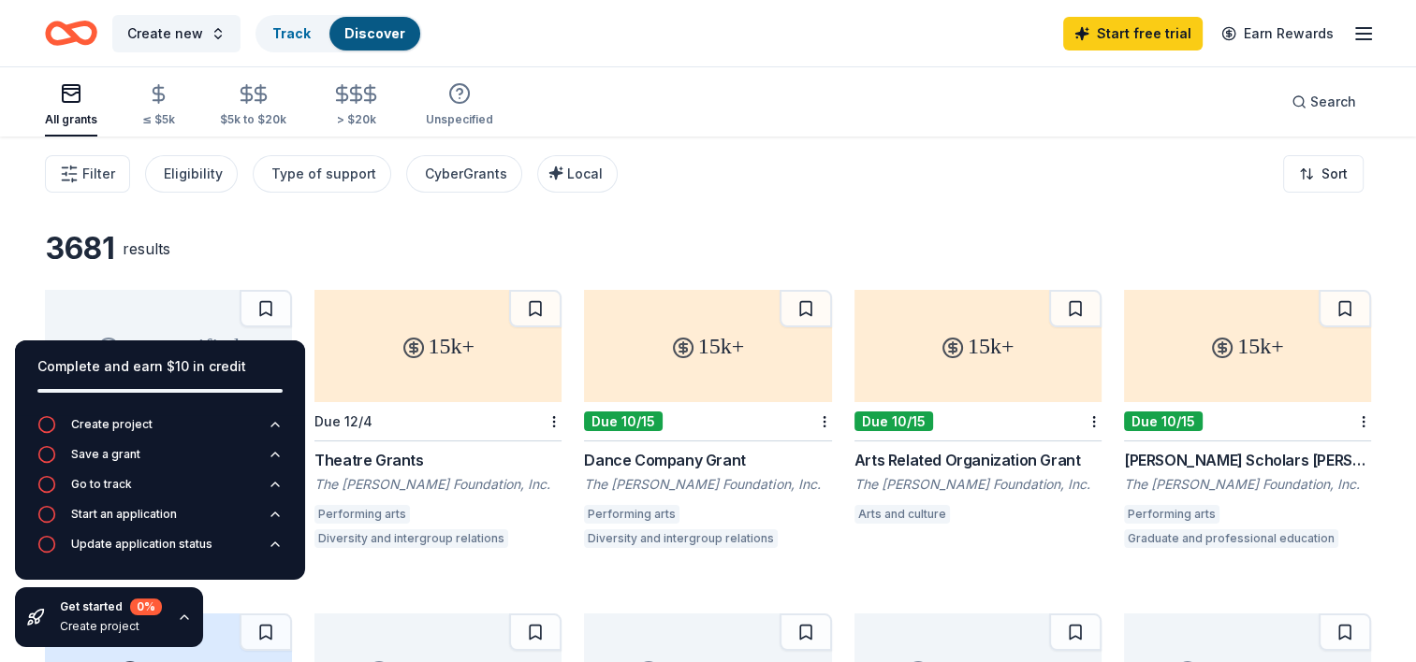
click at [333, 235] on div "3681 results" at bounding box center [708, 248] width 1326 height 37
